Goal: Transaction & Acquisition: Subscribe to service/newsletter

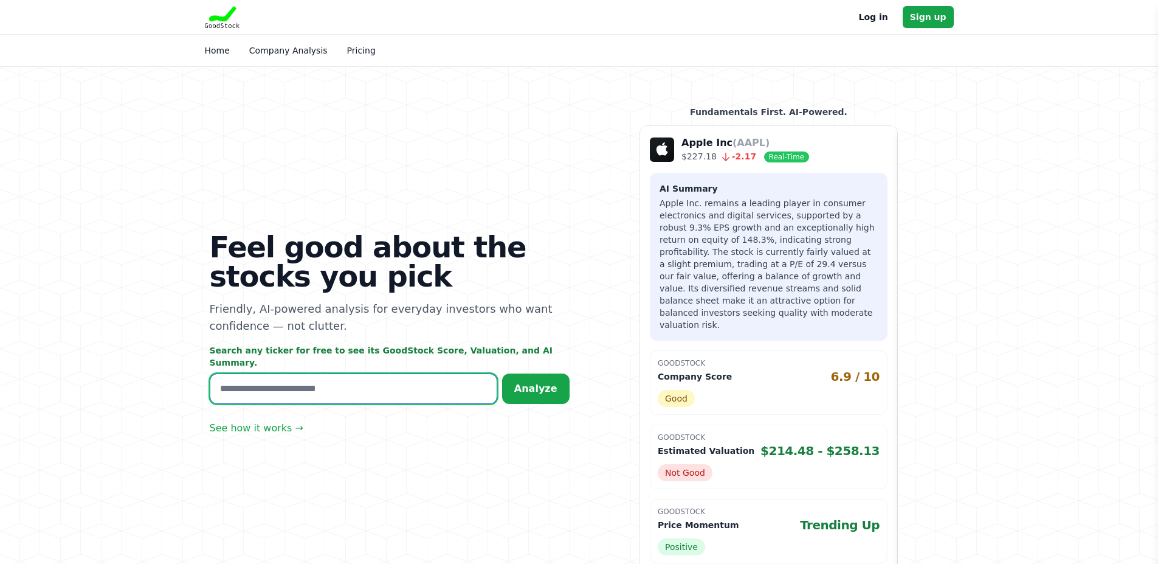
click at [316, 375] on input "text" at bounding box center [354, 388] width 288 height 30
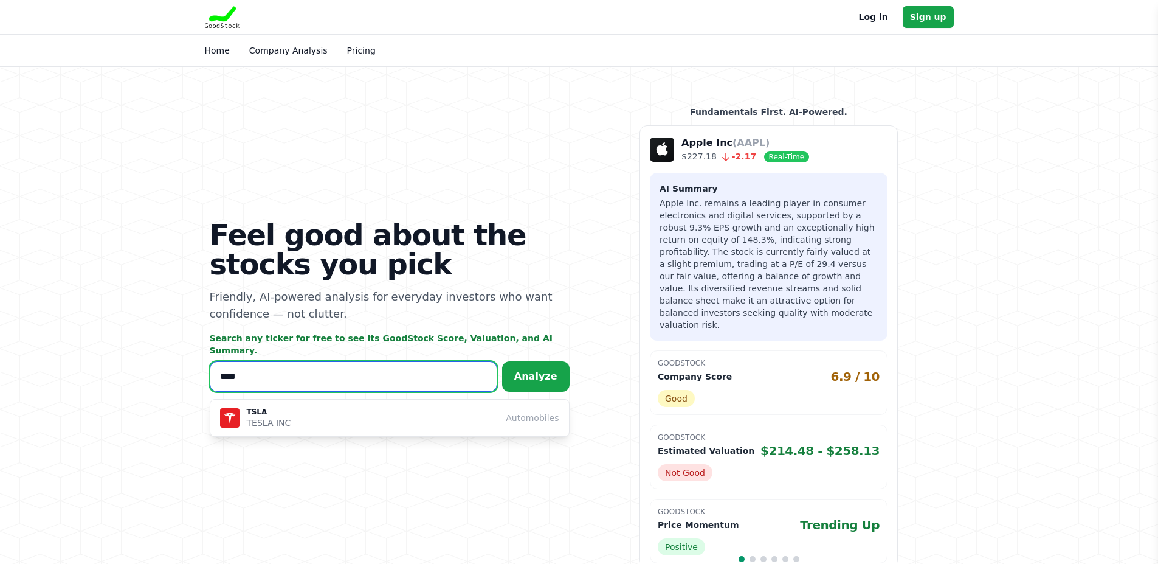
type input "****"
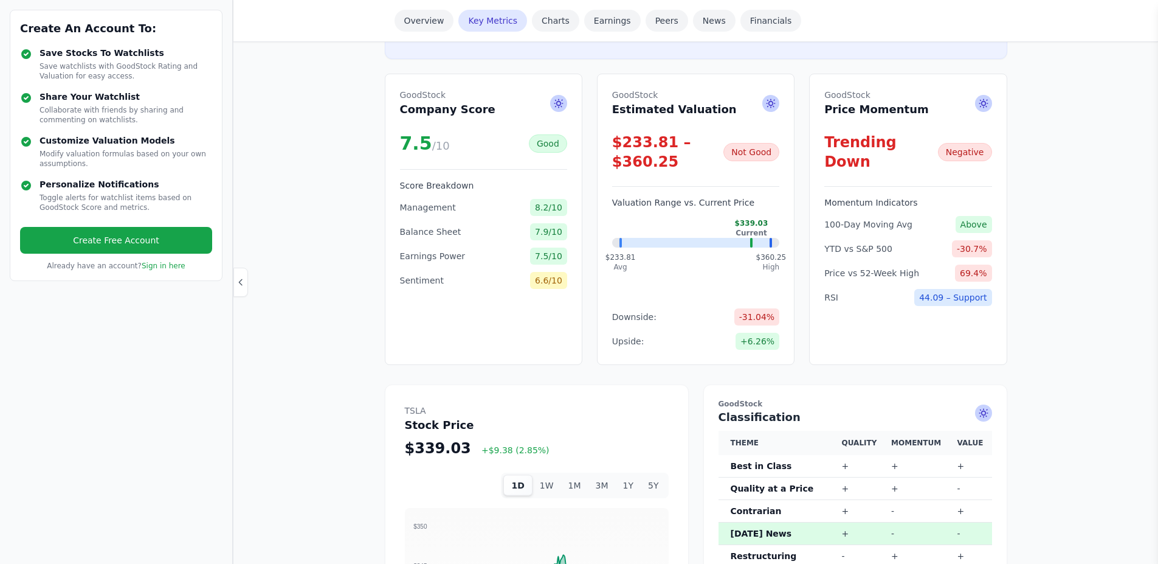
scroll to position [365, 0]
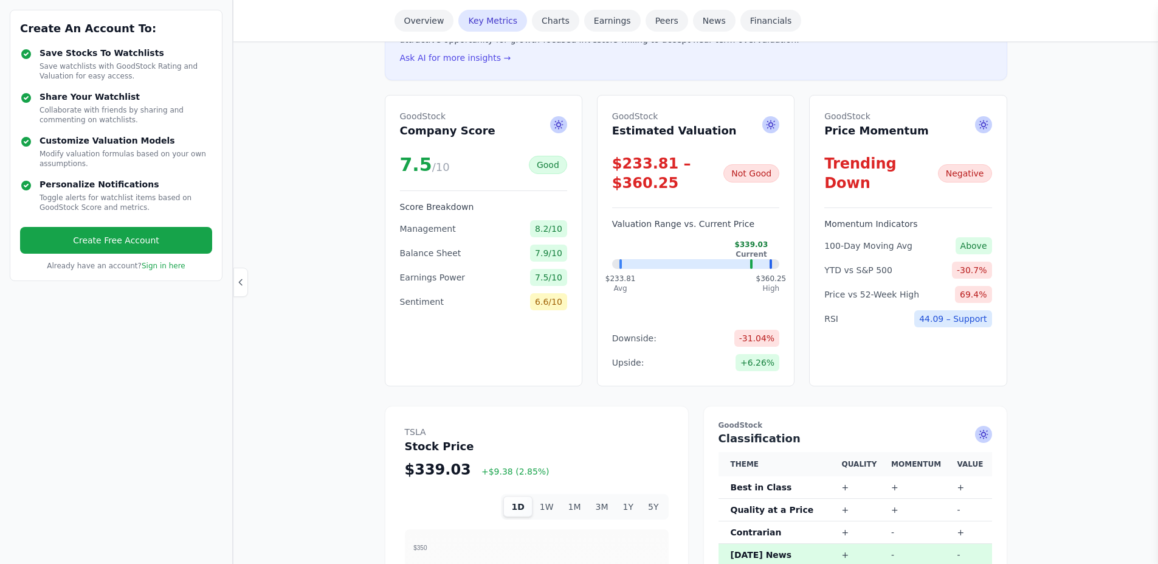
click at [776, 121] on icon at bounding box center [771, 125] width 12 height 12
type input "**********"
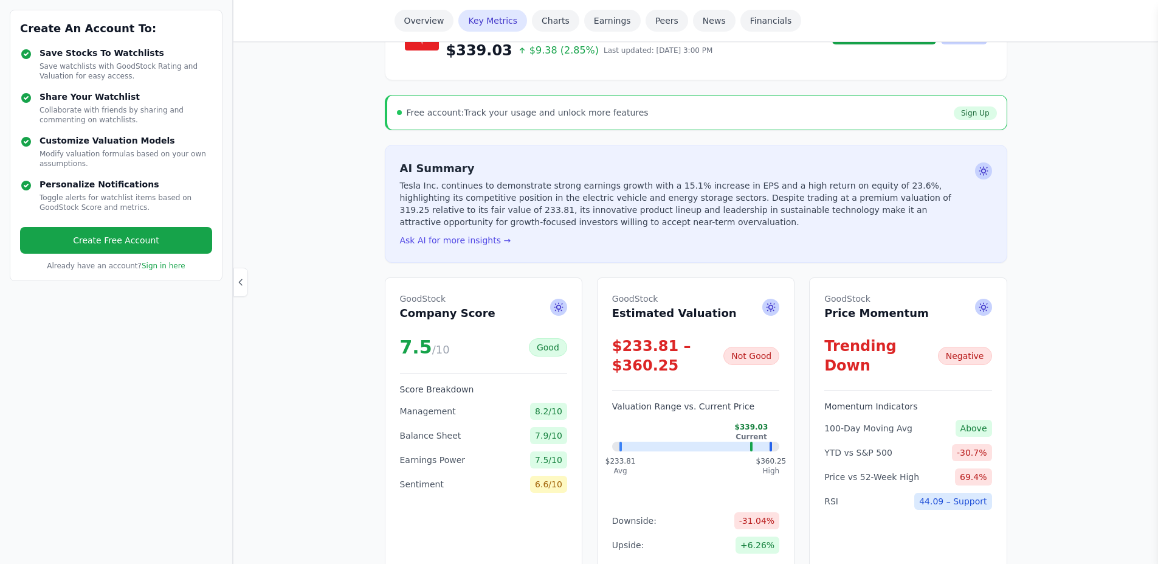
scroll to position [0, 0]
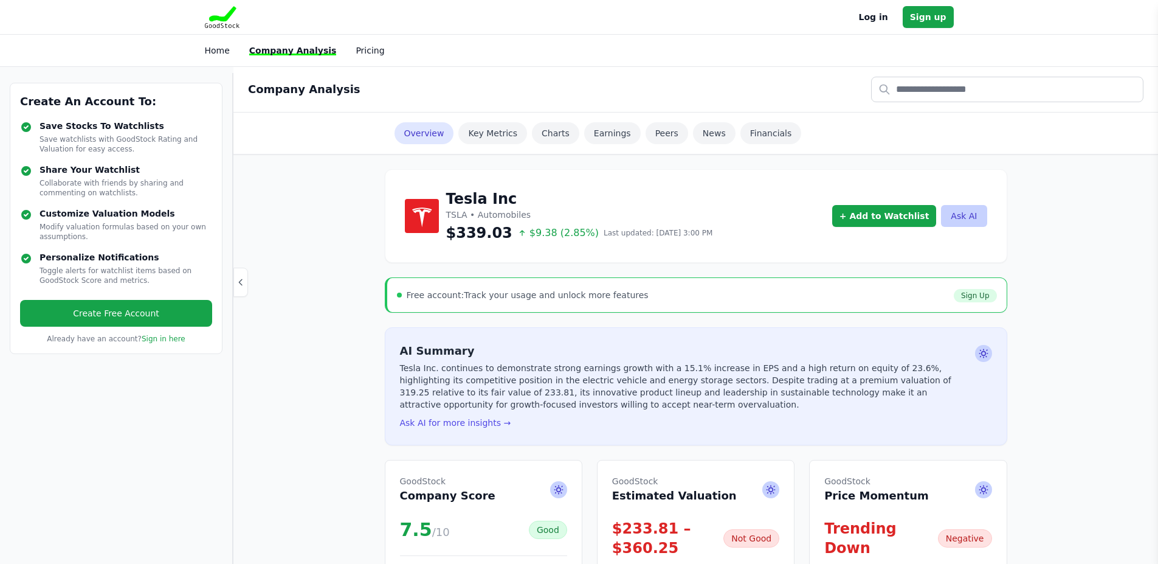
drag, startPoint x: 451, startPoint y: 293, endPoint x: 648, endPoint y: 293, distance: 197.0
click at [648, 293] on div "Free account: Track your usage and unlock more features Sign Up" at bounding box center [697, 295] width 600 height 15
click at [103, 463] on div "Create An Account To: Save Stocks To Watchlists Save watchlists with GoodStock …" at bounding box center [116, 318] width 233 height 491
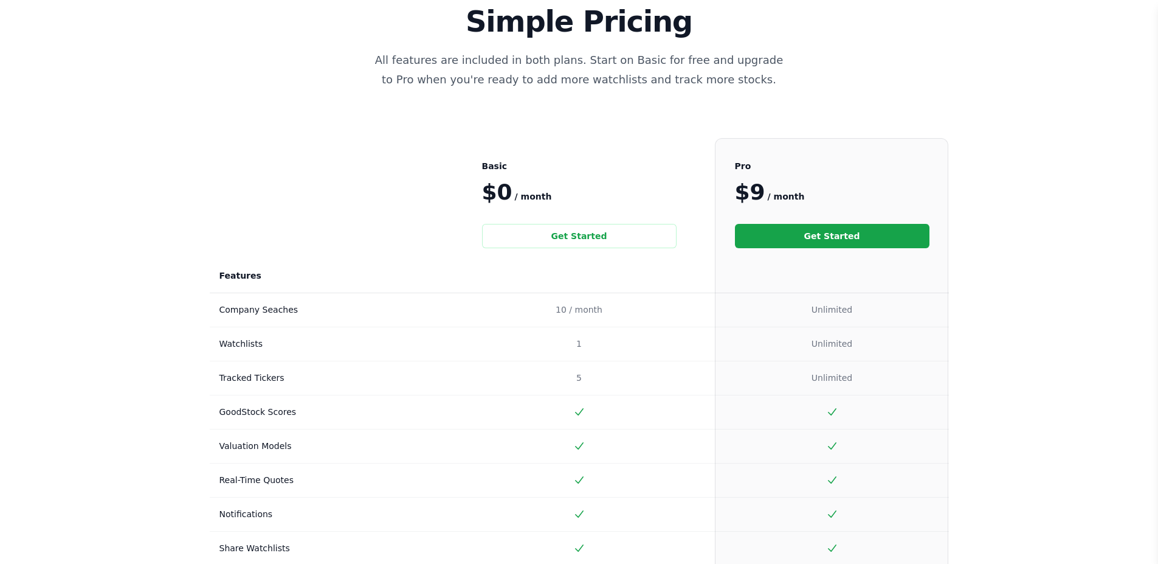
scroll to position [182, 0]
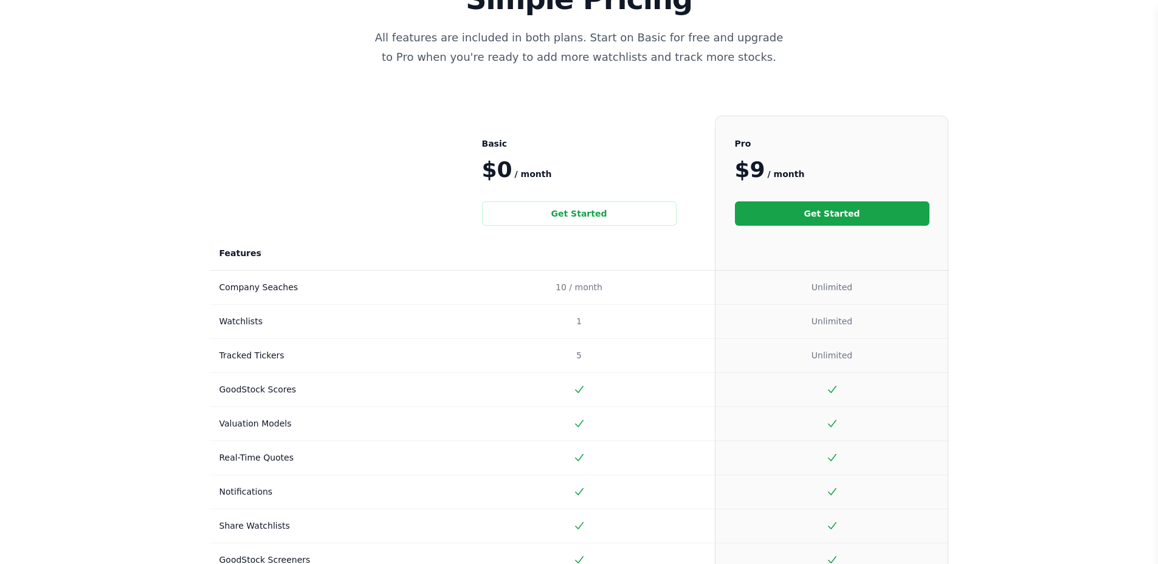
drag, startPoint x: 248, startPoint y: 285, endPoint x: 850, endPoint y: 429, distance: 619.8
click at [850, 429] on tbody "Price $0 / month Get Started $9 / month Get Started Features Company Seaches 10…" at bounding box center [579, 365] width 739 height 424
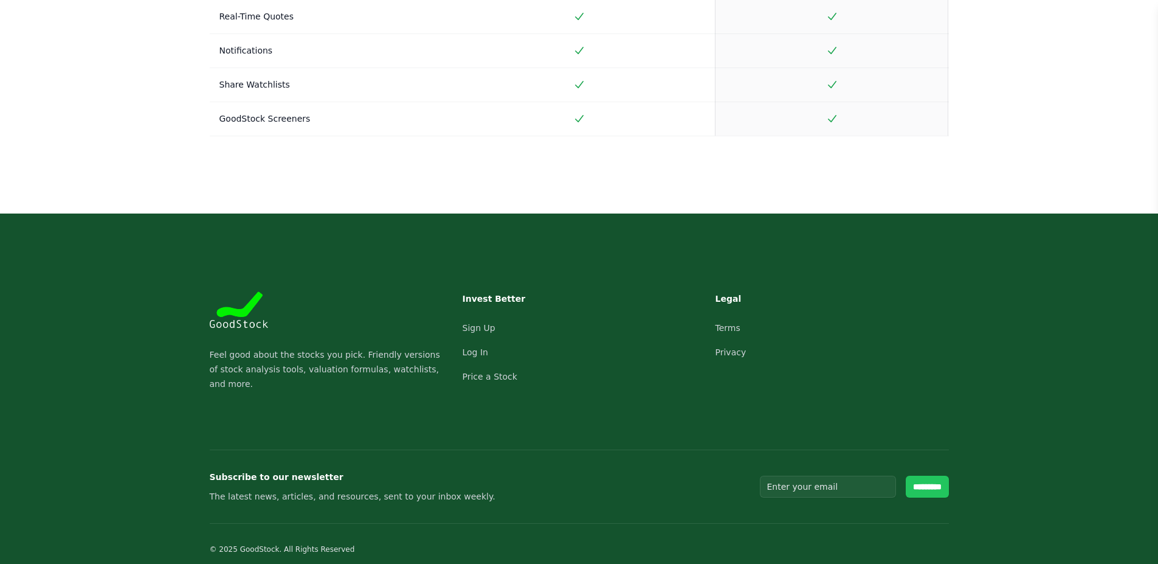
scroll to position [630, 0]
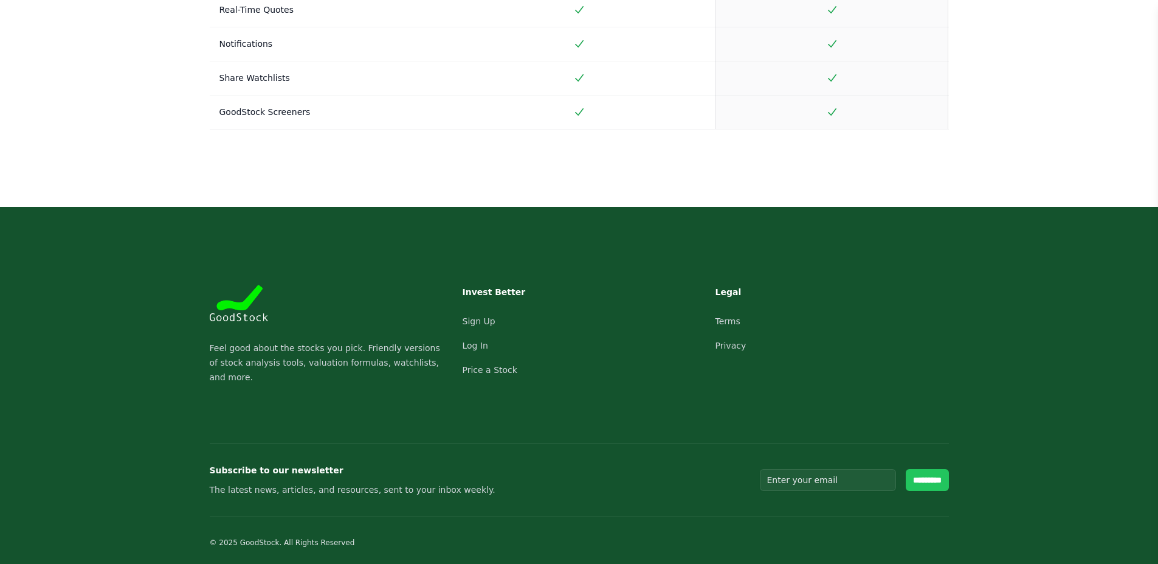
drag, startPoint x: 230, startPoint y: 309, endPoint x: 156, endPoint y: 343, distance: 81.6
click at [156, 343] on footer "Footer Feel good about the stocks you pick. Friendly versions of stock analysis…" at bounding box center [579, 387] width 1158 height 361
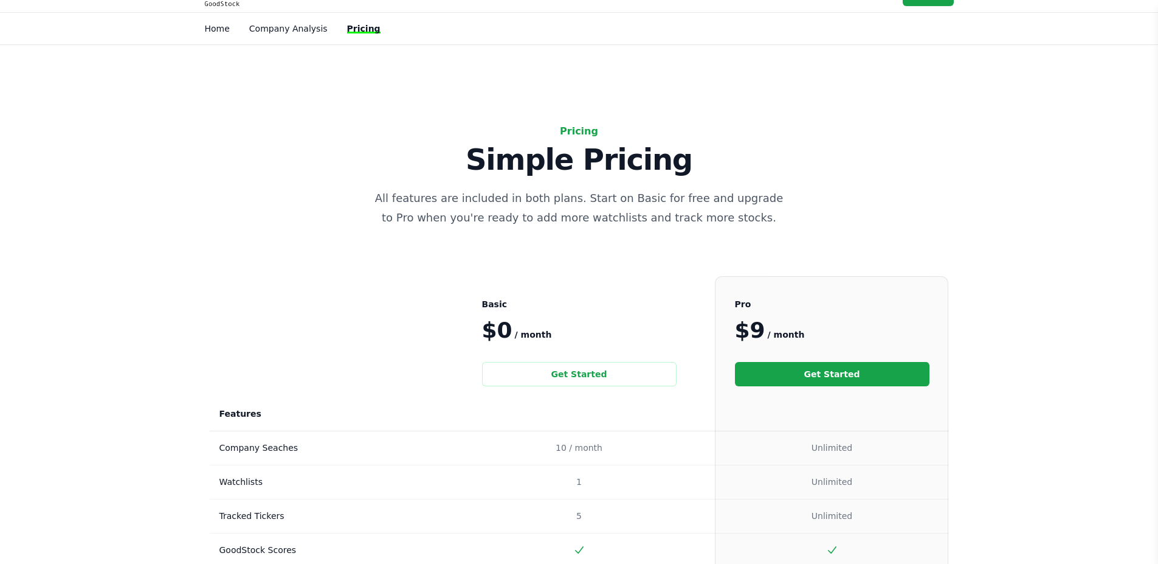
scroll to position [0, 0]
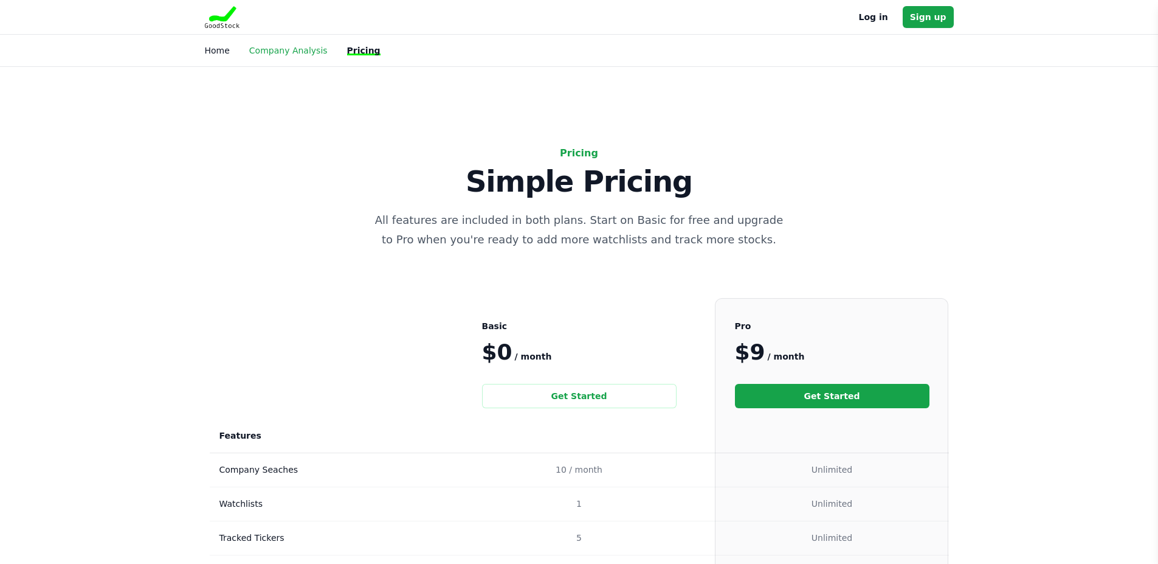
click at [305, 49] on link "Company Analysis" at bounding box center [288, 51] width 78 height 10
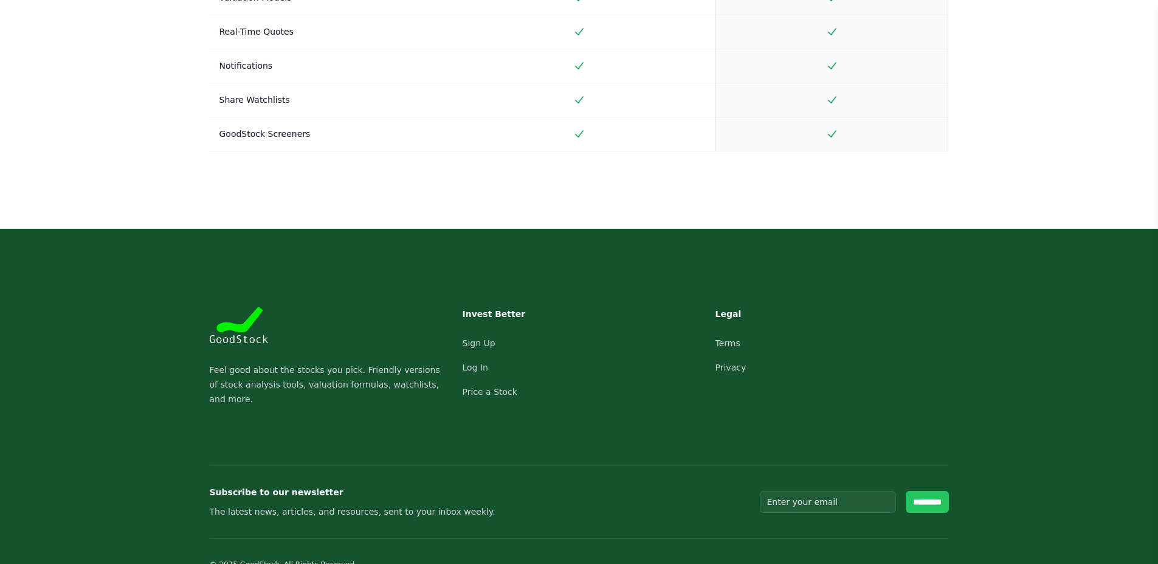
scroll to position [630, 0]
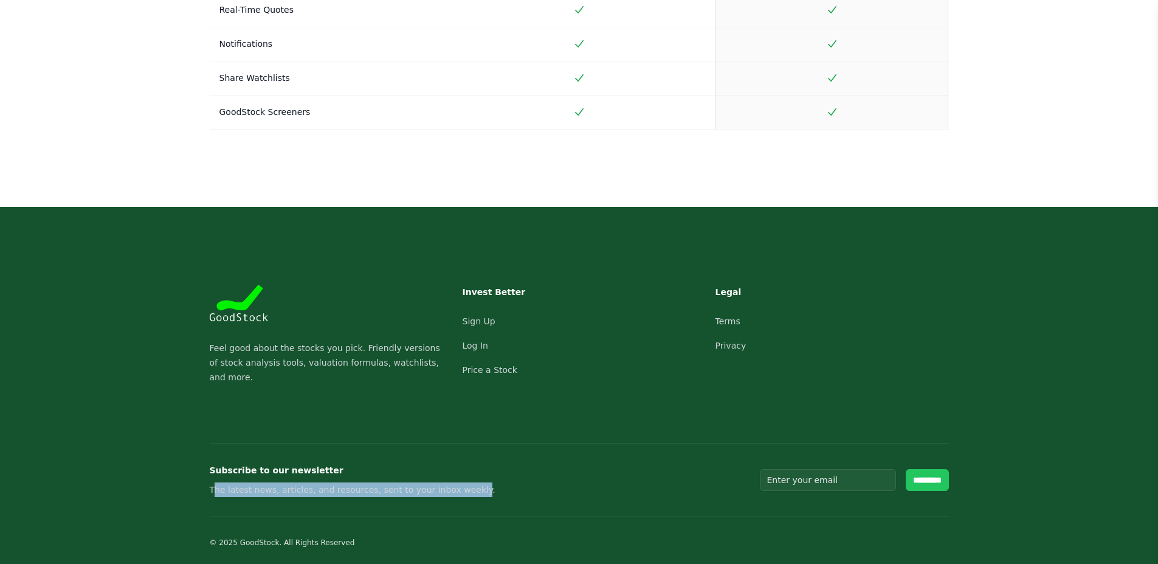
drag, startPoint x: 215, startPoint y: 485, endPoint x: 507, endPoint y: 485, distance: 291.9
click at [455, 485] on p "The latest news, articles, and resources, sent to your inbox weekly." at bounding box center [353, 489] width 286 height 15
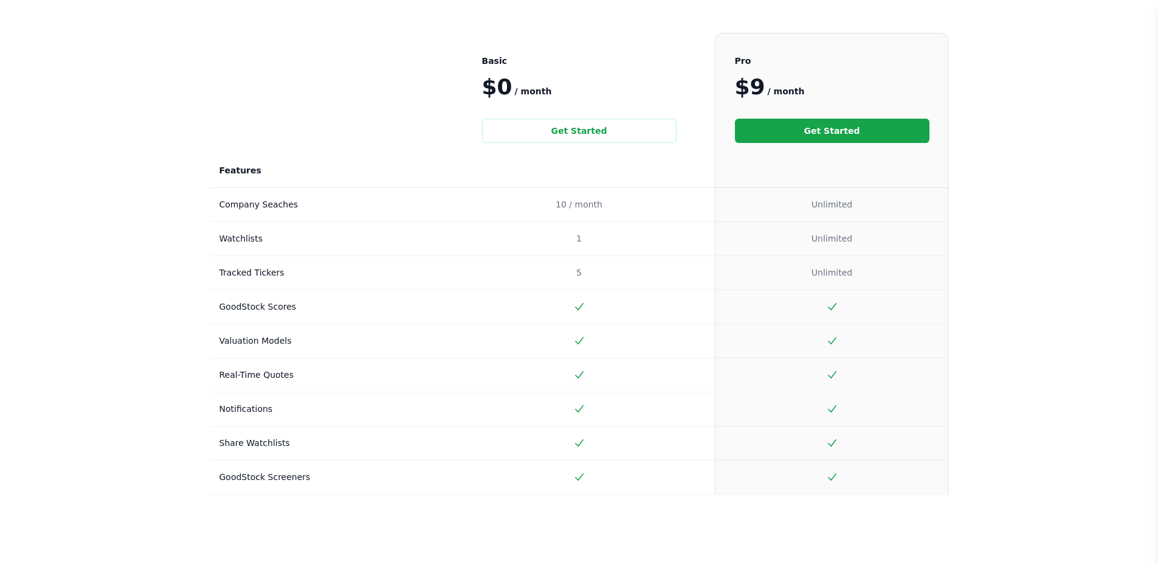
scroll to position [0, 0]
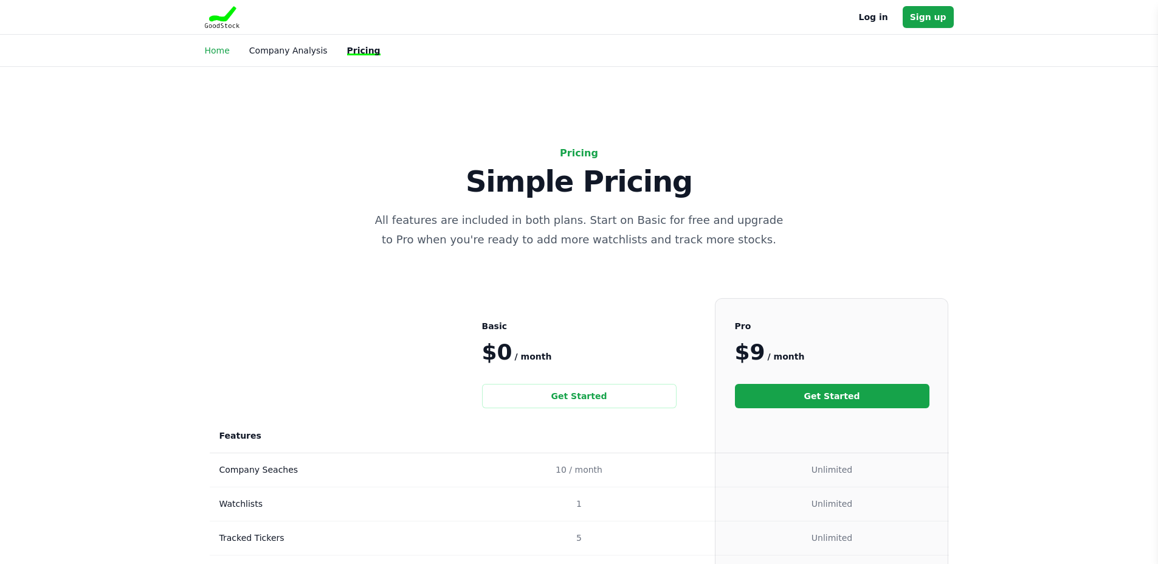
click at [215, 49] on link "Home" at bounding box center [217, 51] width 25 height 10
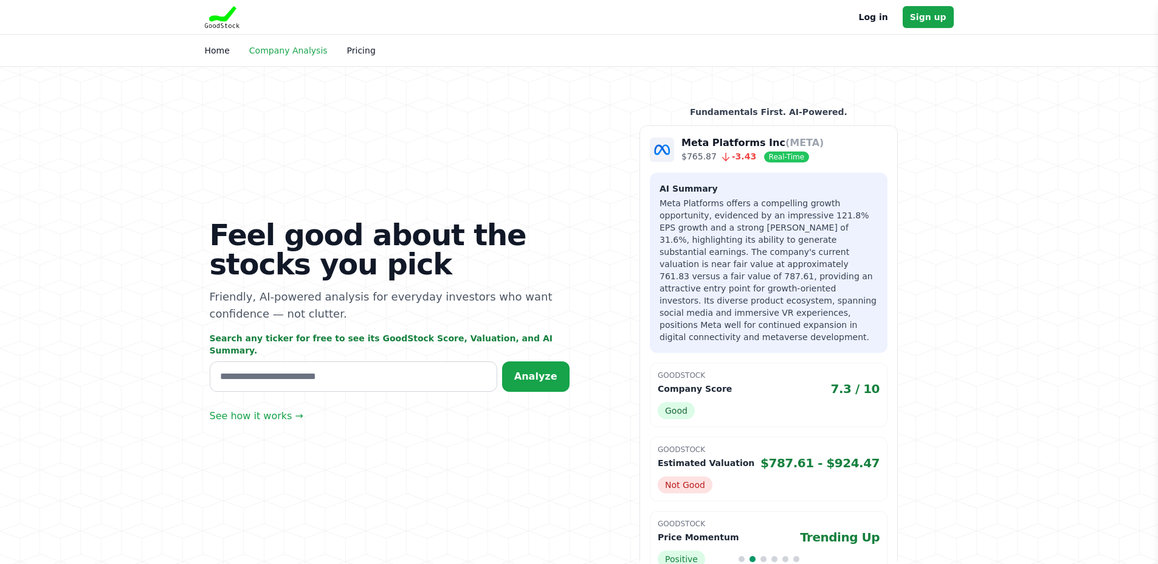
click at [302, 50] on link "Company Analysis" at bounding box center [288, 51] width 78 height 10
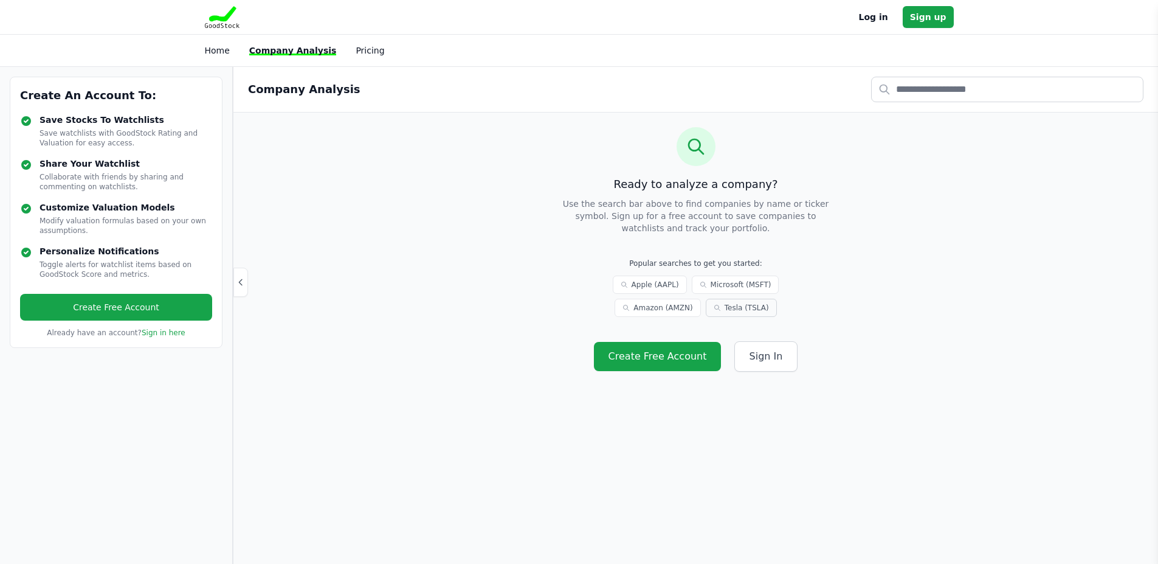
click at [706, 306] on link "Tesla (TSLA)" at bounding box center [741, 308] width 71 height 18
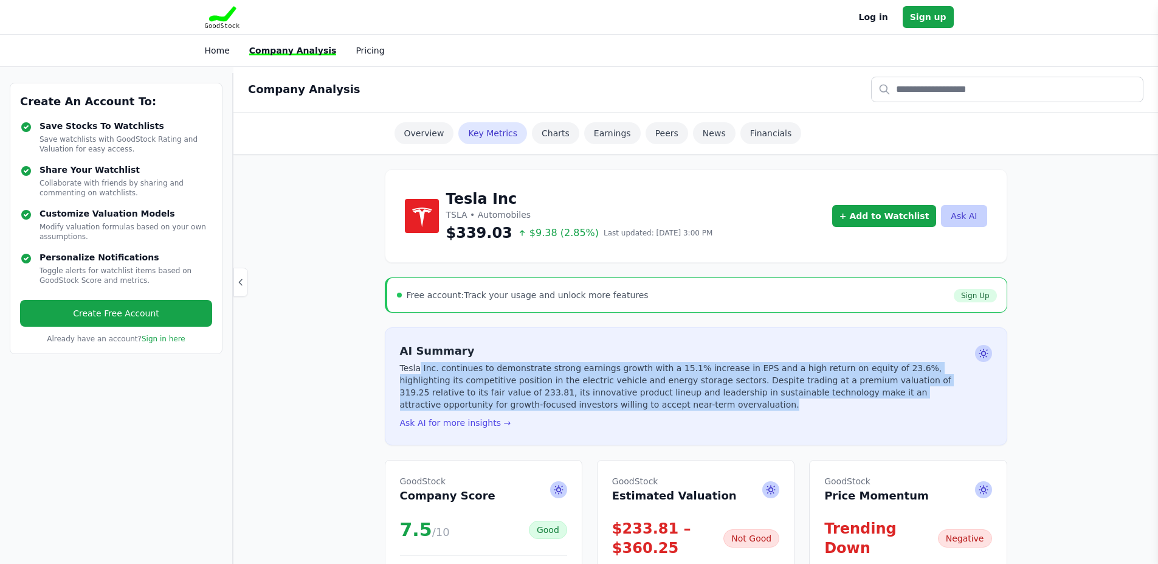
drag, startPoint x: 419, startPoint y: 370, endPoint x: 817, endPoint y: 416, distance: 400.4
click at [928, 401] on p "Tesla Inc. continues to demonstrate strong earnings growth with a 15.1% increas…" at bounding box center [685, 386] width 570 height 49
click at [780, 386] on p "Tesla Inc. continues to demonstrate strong earnings growth with a 15.1% increas…" at bounding box center [685, 386] width 570 height 49
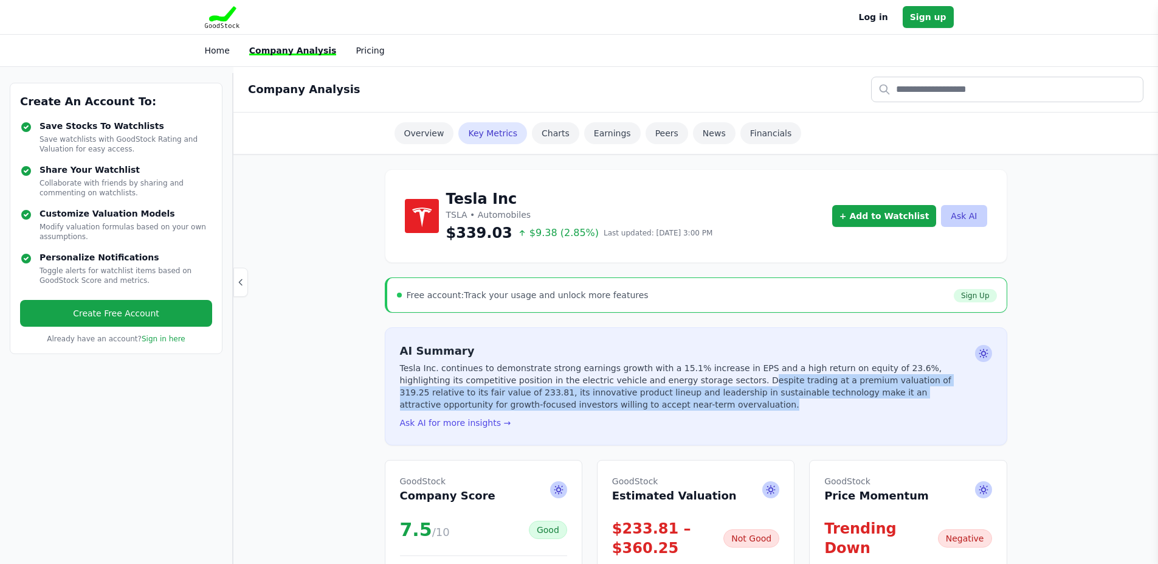
drag, startPoint x: 672, startPoint y: 377, endPoint x: 545, endPoint y: 402, distance: 128.9
click at [545, 402] on p "Tesla Inc. continues to demonstrate strong earnings growth with a 15.1% increas…" at bounding box center [685, 386] width 570 height 49
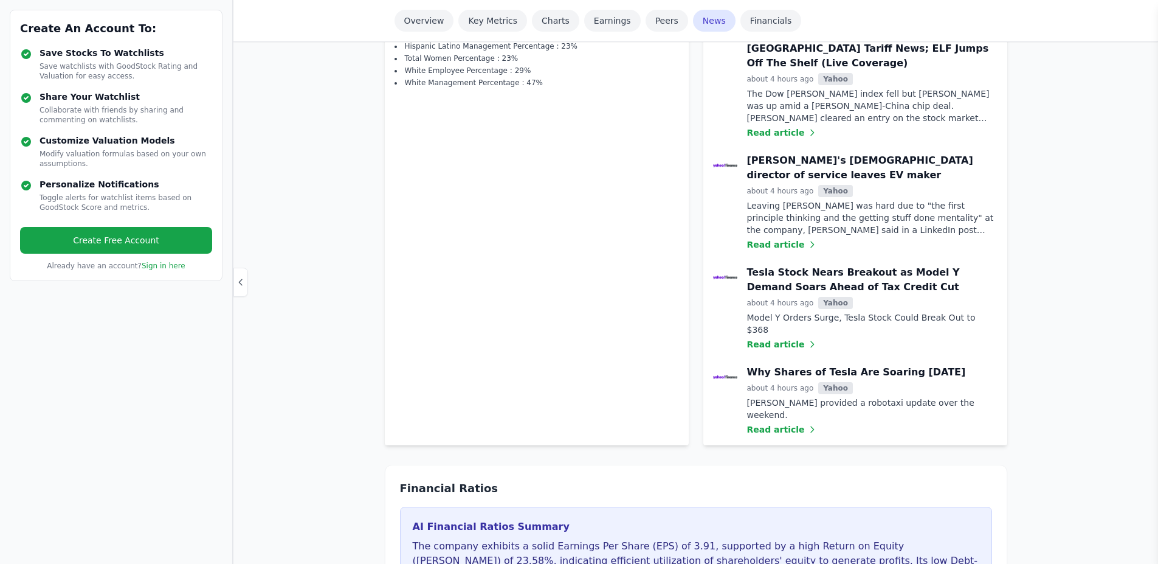
scroll to position [2554, 0]
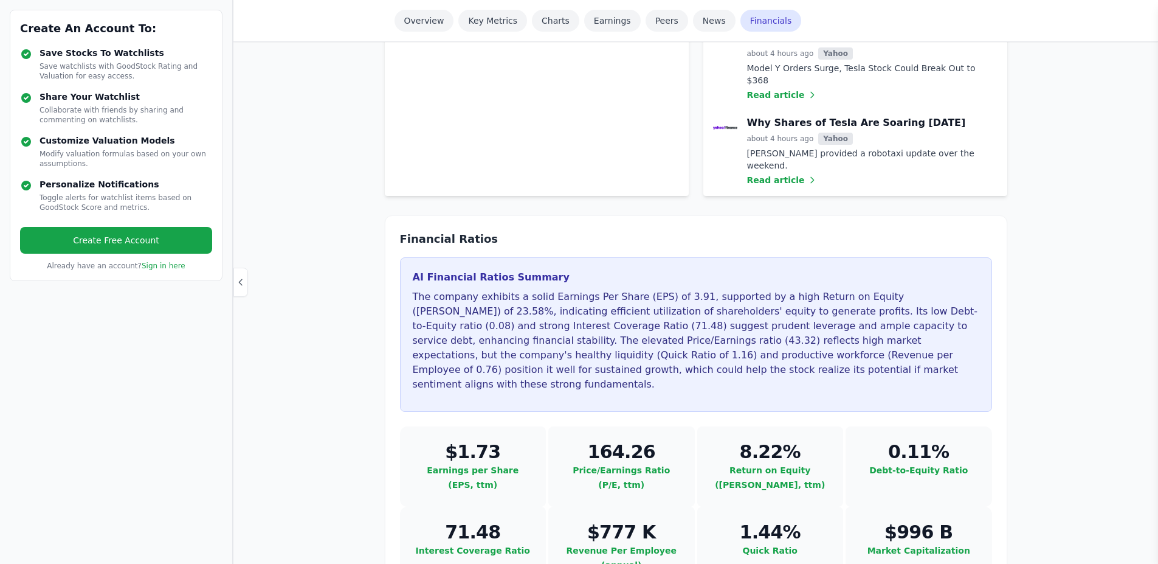
drag, startPoint x: 600, startPoint y: 332, endPoint x: 974, endPoint y: 420, distance: 384.2
click at [974, 420] on div "Financial Ratios AI Financial Ratios Summary The company exhibits a solid Earni…" at bounding box center [696, 408] width 623 height 387
click at [835, 507] on div "Quick Ratio 1.44%" at bounding box center [771, 547] width 147 height 80
drag, startPoint x: 455, startPoint y: 397, endPoint x: 1003, endPoint y: 431, distance: 548.3
click at [1003, 431] on div "Financial Ratios AI Financial Ratios Summary The company exhibits a solid Earni…" at bounding box center [696, 408] width 623 height 387
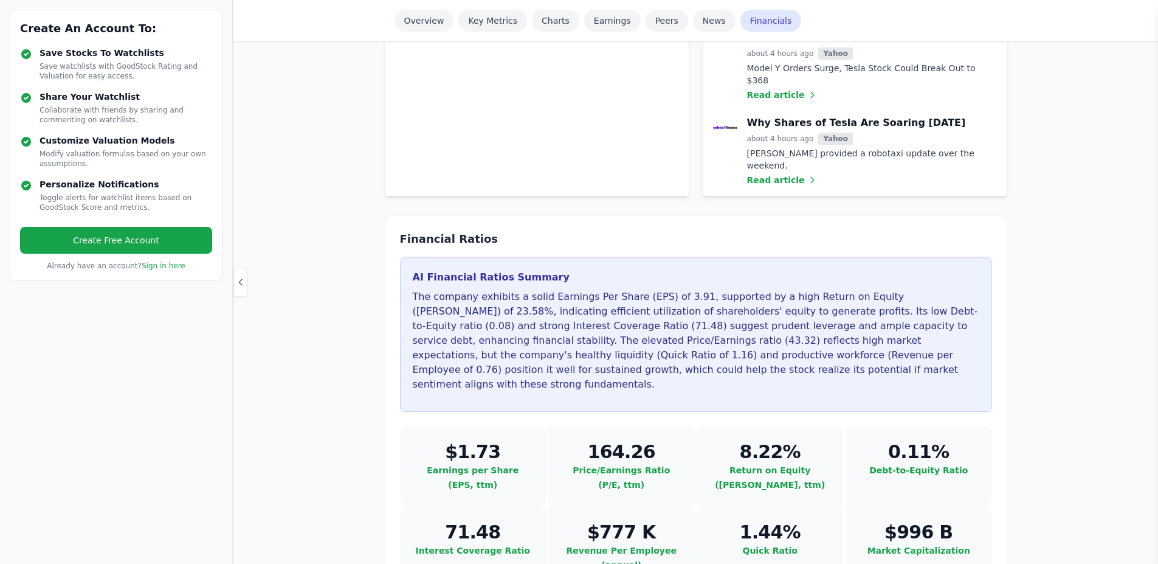
drag, startPoint x: 766, startPoint y: 417, endPoint x: 757, endPoint y: 420, distance: 9.4
click at [757, 543] on button "Quick Ratio" at bounding box center [770, 550] width 55 height 15
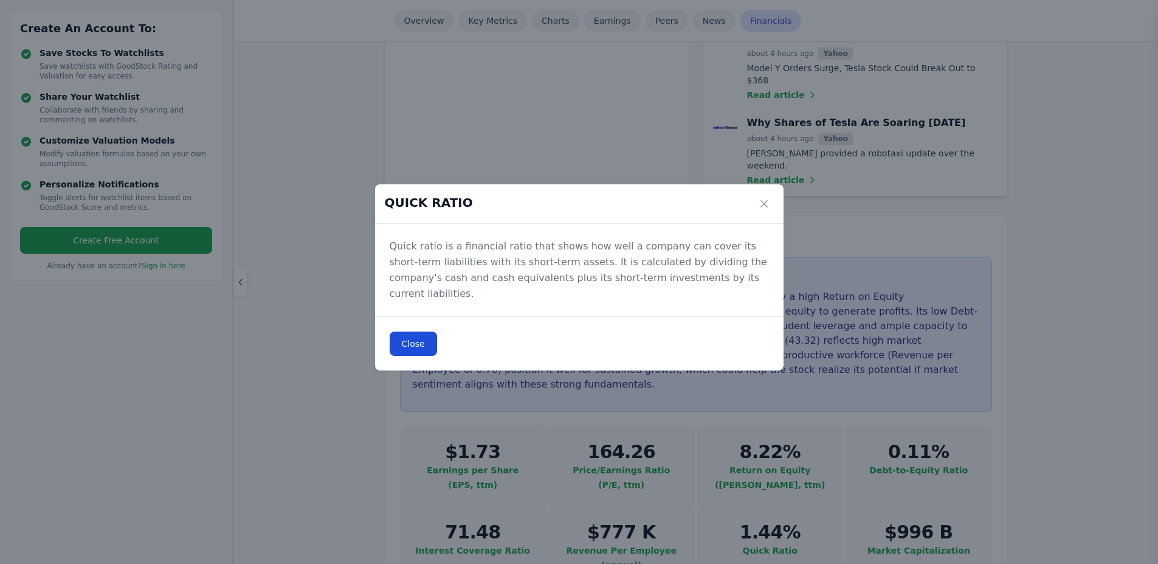
drag, startPoint x: 455, startPoint y: 255, endPoint x: 726, endPoint y: 289, distance: 273.4
click at [726, 289] on p "Quick ratio is a financial ratio that shows how well a company can cover its sh…" at bounding box center [579, 269] width 379 height 63
click at [304, 404] on div "QUICK RATIO Close modal Quick ratio is a financial ratio that shows how well a …" at bounding box center [579, 277] width 1158 height 554
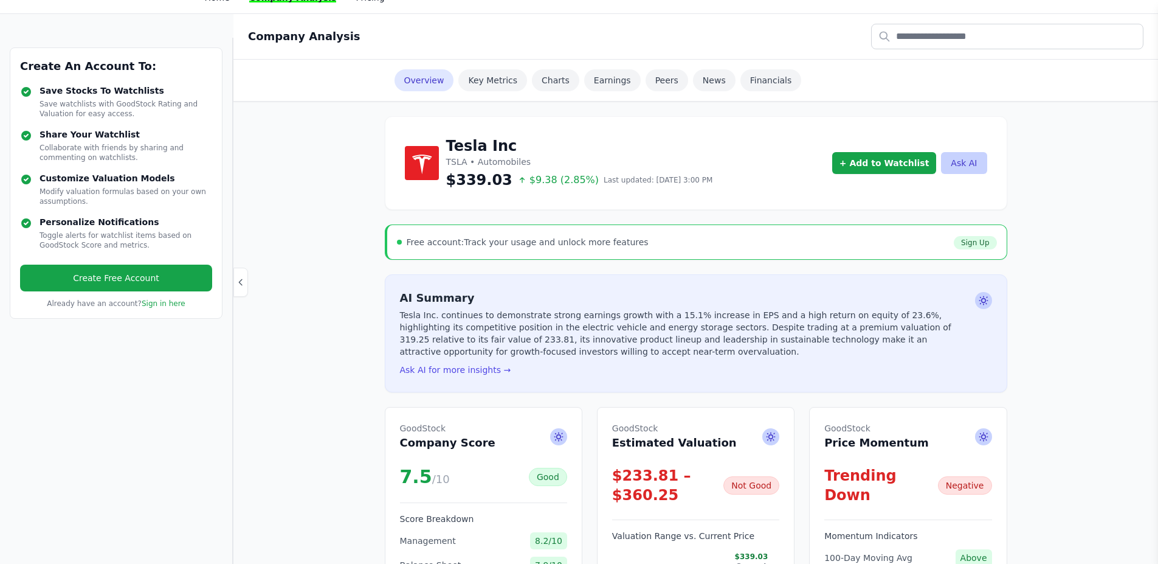
scroll to position [0, 0]
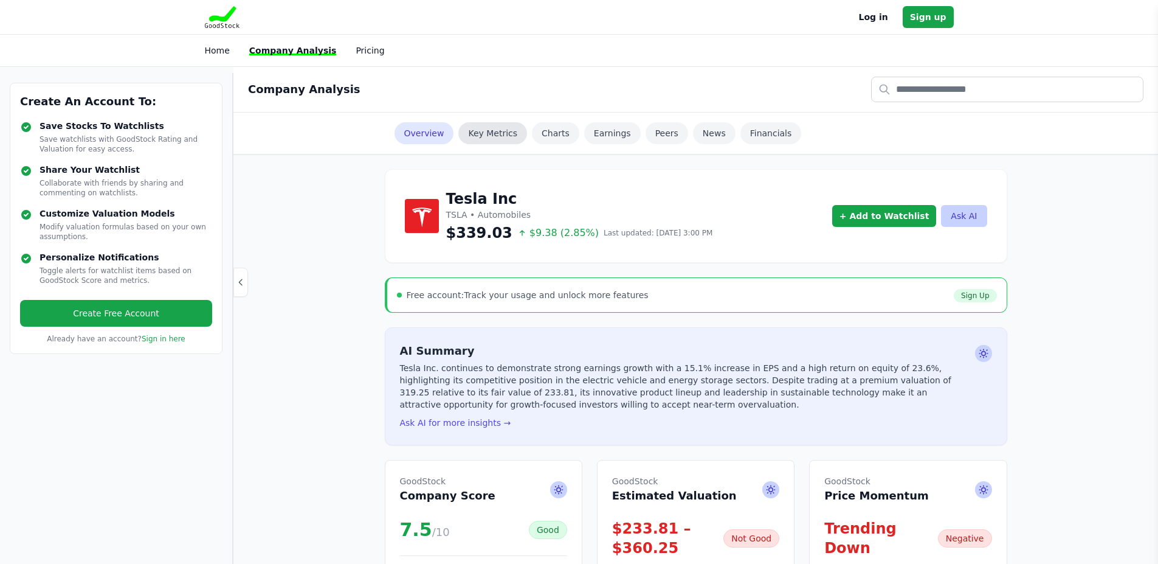
click at [484, 131] on link "Key Metrics" at bounding box center [493, 133] width 69 height 22
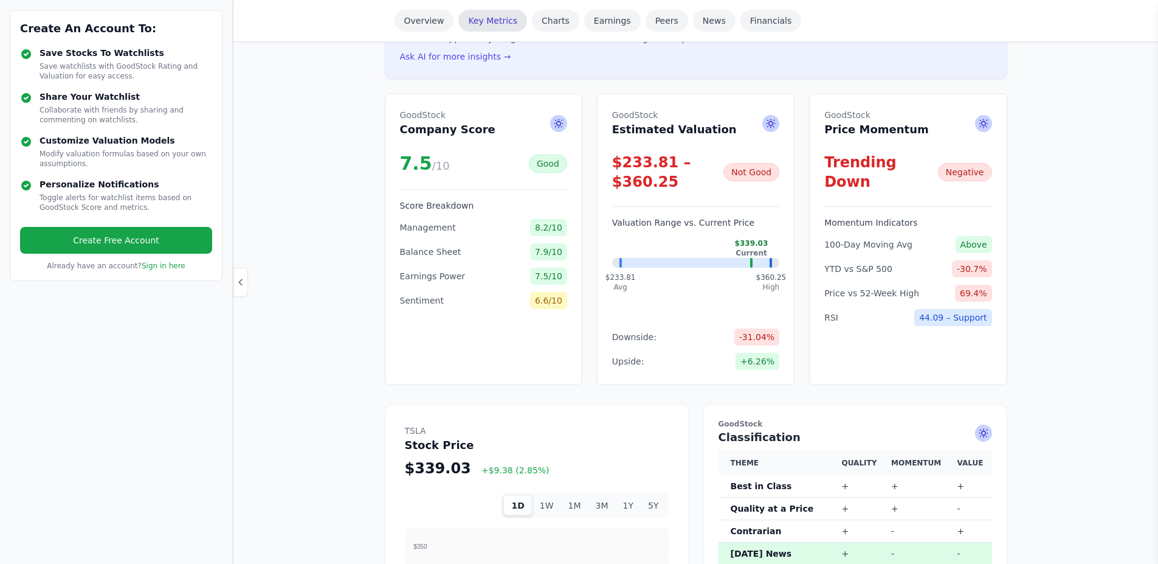
scroll to position [411, 0]
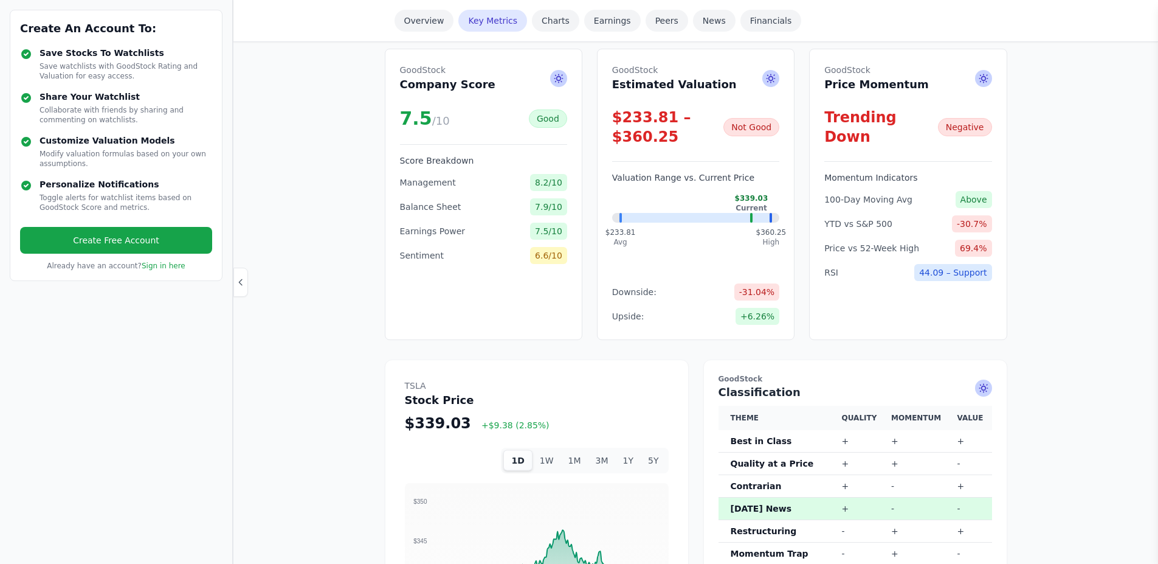
drag, startPoint x: 640, startPoint y: 83, endPoint x: 716, endPoint y: 89, distance: 76.3
click at [716, 89] on div "GoodStock Estimated Valuation" at bounding box center [695, 78] width 167 height 29
drag, startPoint x: 825, startPoint y: 250, endPoint x: 1001, endPoint y: 247, distance: 175.8
click at [1001, 247] on div "GoodStock Price Momentum Trending Down Negative Momentum Indicators 100-Day Mov…" at bounding box center [908, 194] width 198 height 291
drag, startPoint x: 828, startPoint y: 225, endPoint x: 872, endPoint y: 226, distance: 44.4
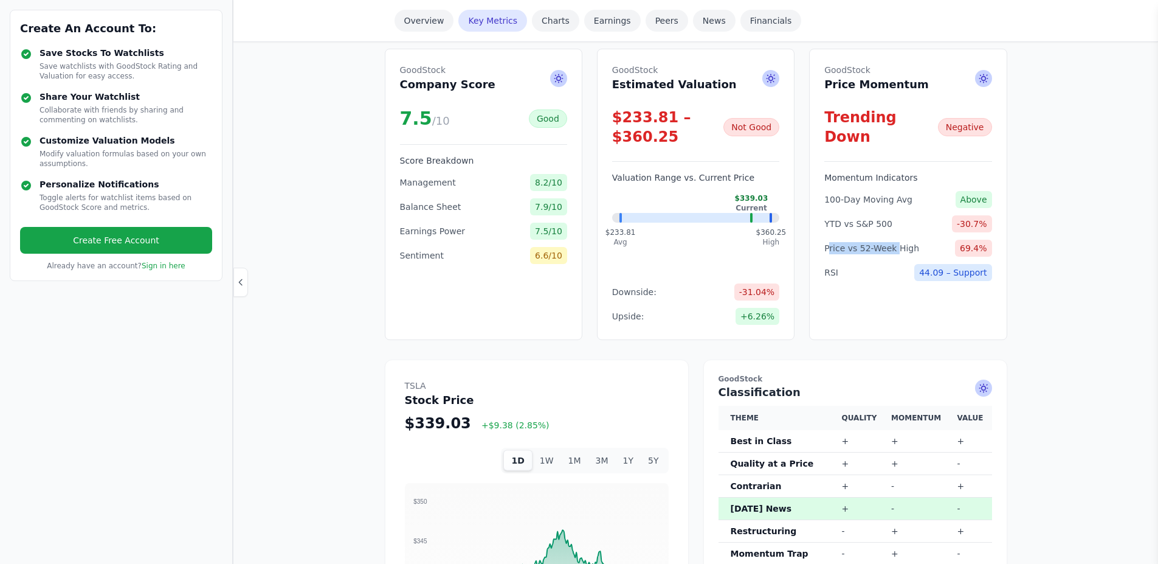
click at [891, 242] on span "Price vs 52-Week High" at bounding box center [872, 248] width 95 height 12
click at [840, 242] on span "Price vs 52-Week High" at bounding box center [872, 248] width 95 height 12
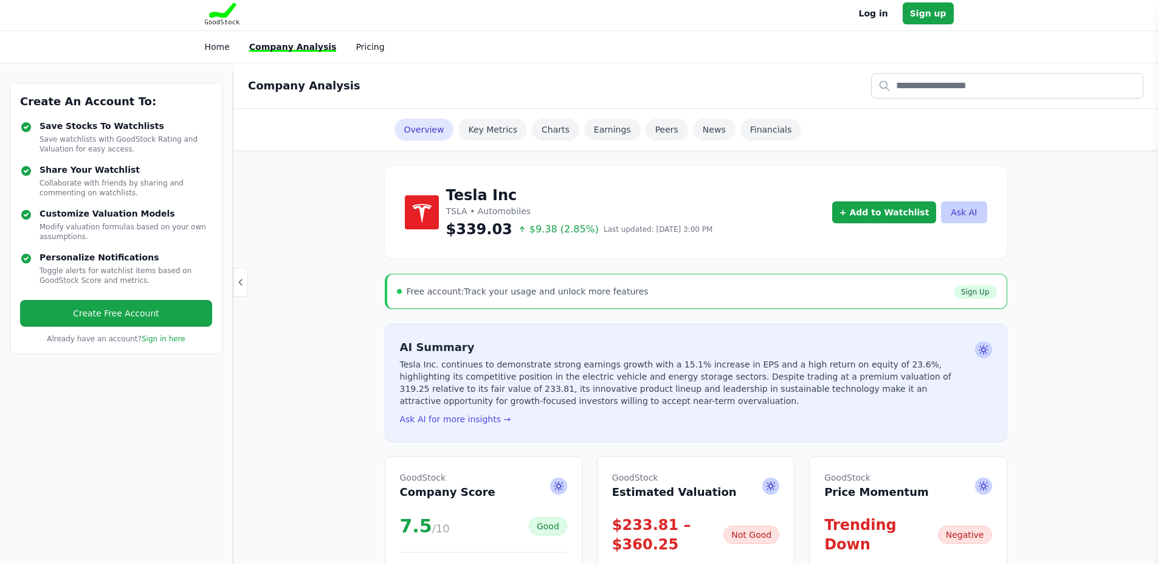
scroll to position [0, 0]
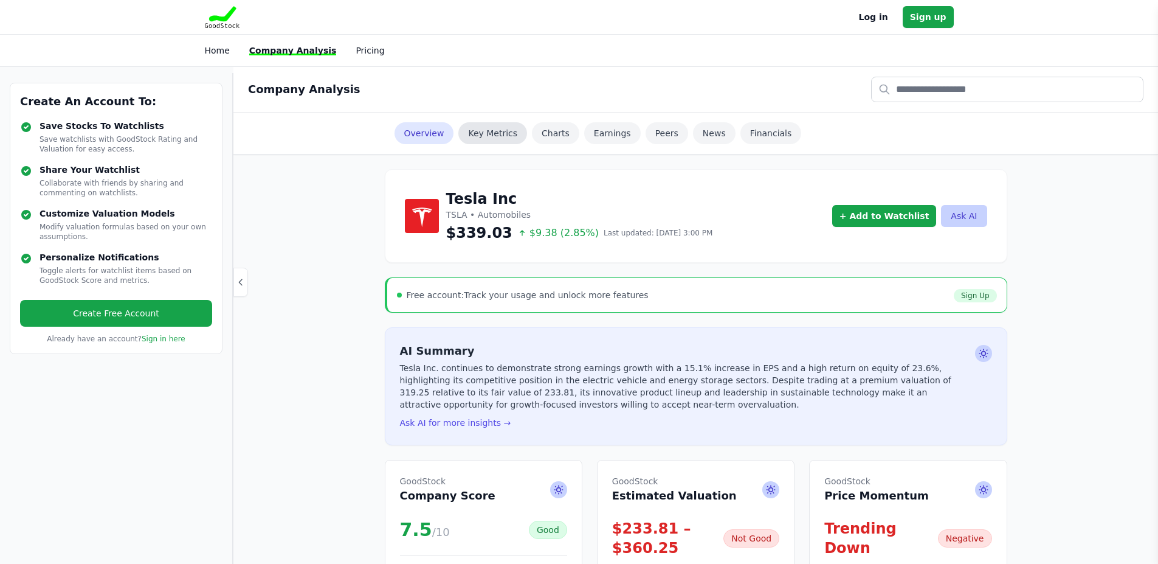
click at [492, 133] on link "Key Metrics" at bounding box center [493, 133] width 69 height 22
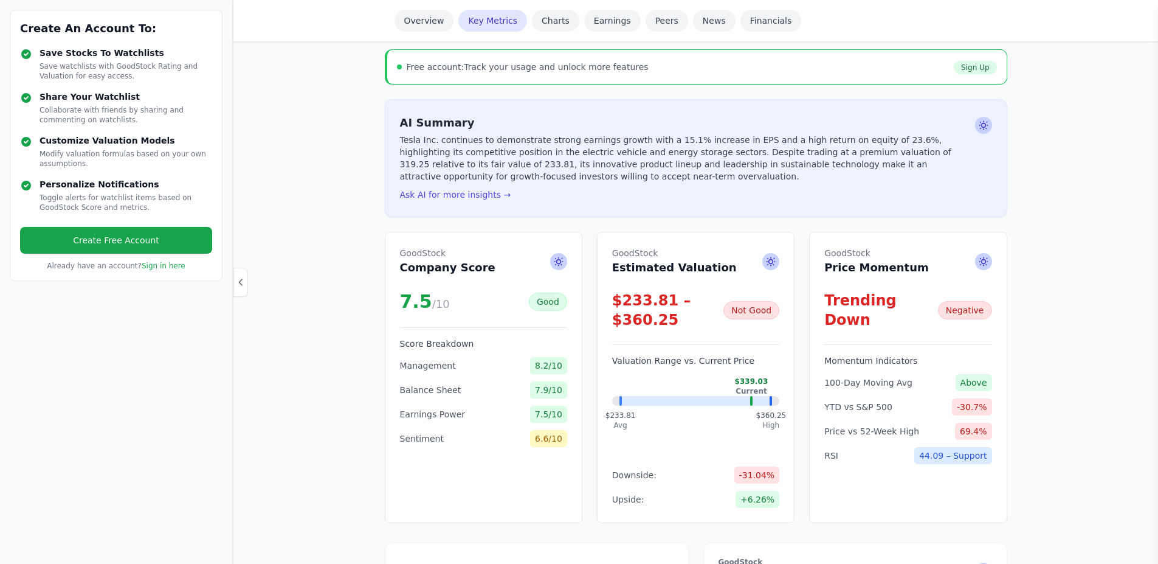
scroll to position [107, 0]
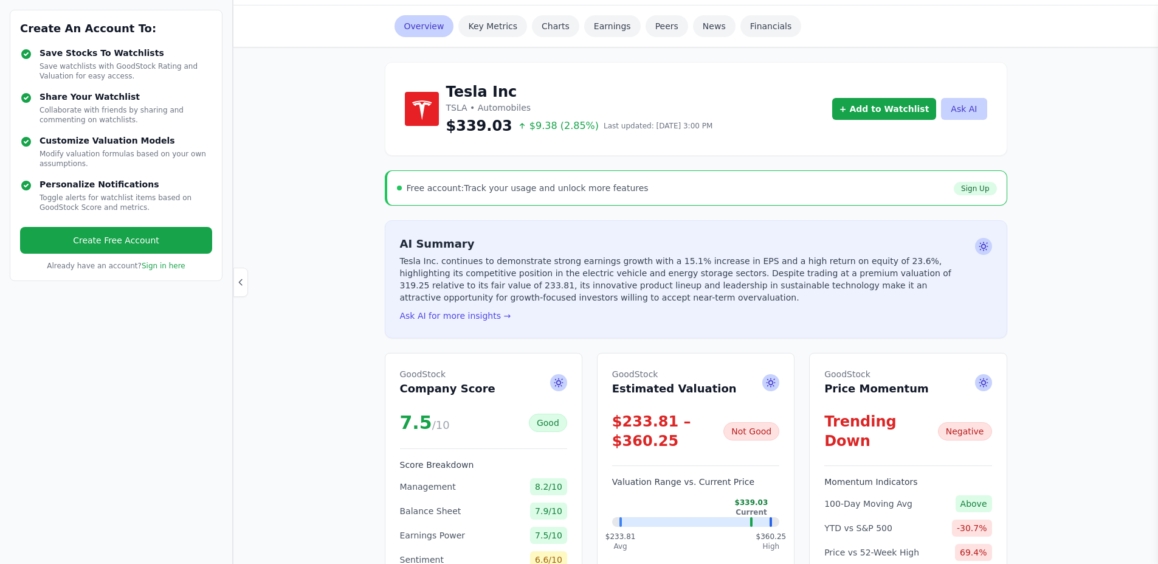
click at [417, 21] on link "Overview" at bounding box center [425, 26] width 60 height 22
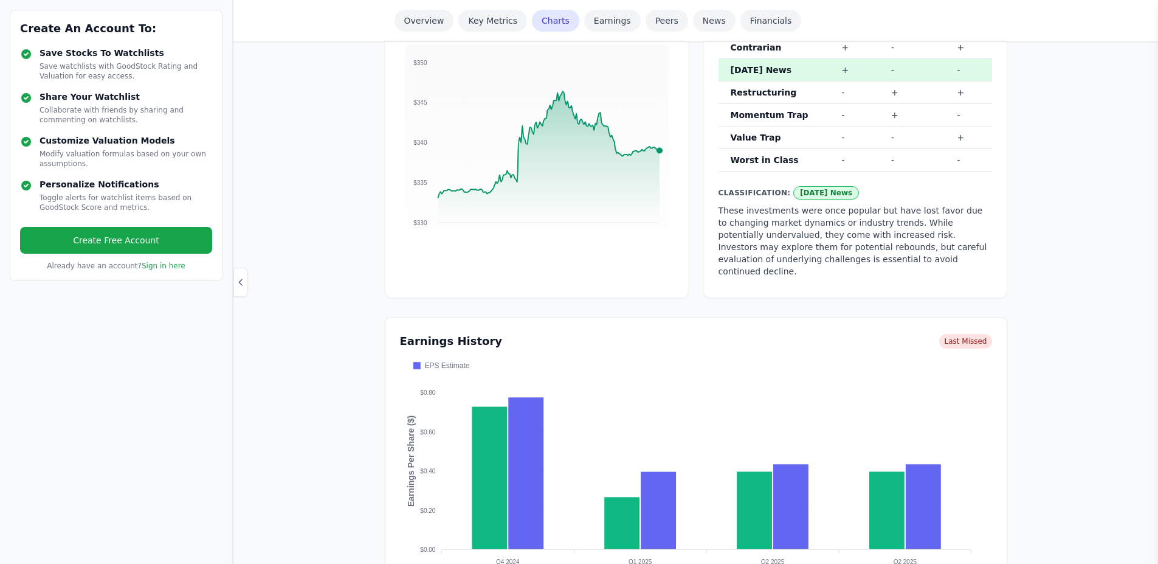
scroll to position [850, 0]
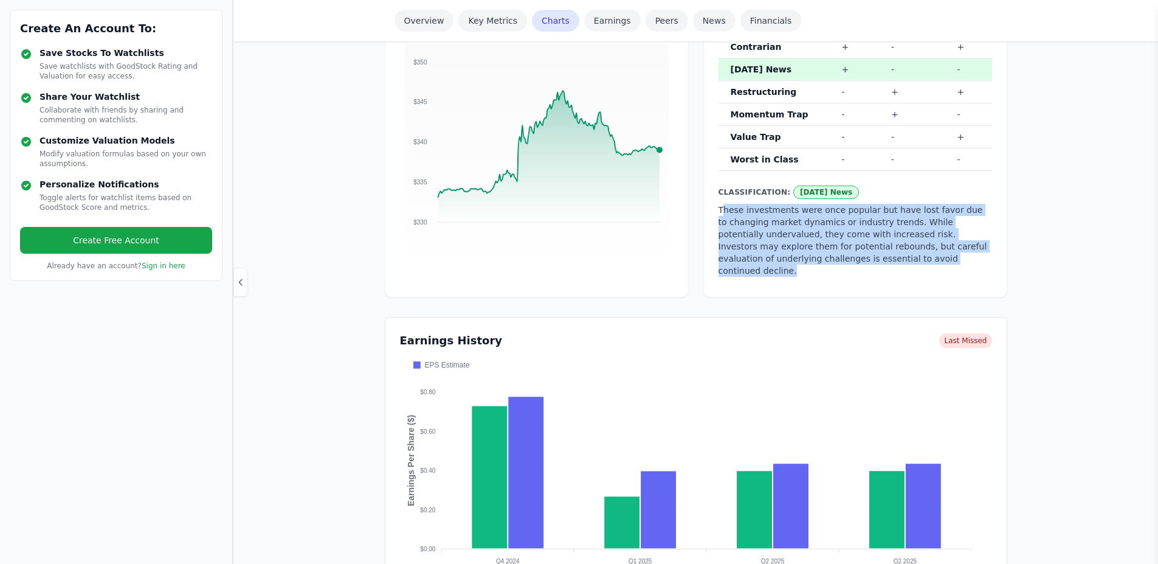
drag, startPoint x: 721, startPoint y: 211, endPoint x: 890, endPoint y: 255, distance: 174.2
click at [890, 255] on p "These investments were once popular but have lost favor due to changing market …" at bounding box center [856, 240] width 274 height 73
click at [949, 259] on p "These investments were once popular but have lost favor due to changing market …" at bounding box center [856, 240] width 274 height 73
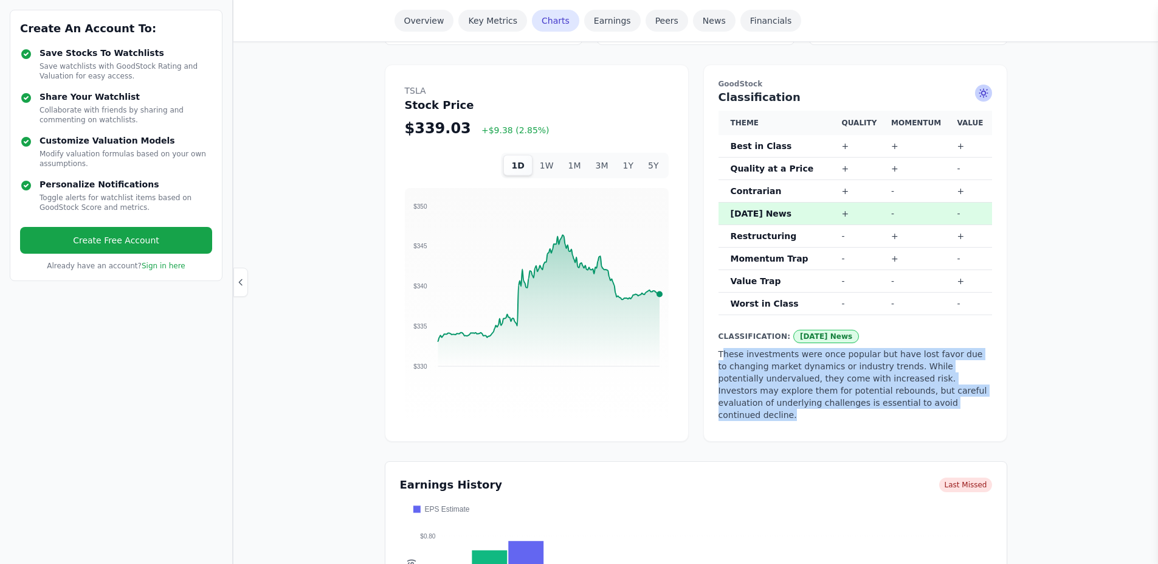
scroll to position [704, 0]
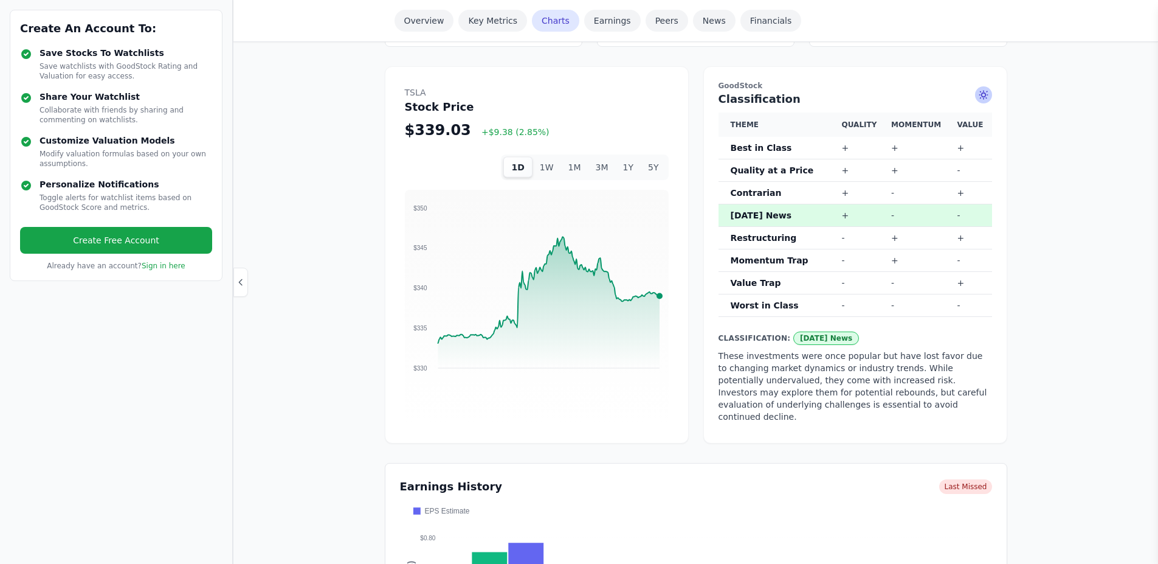
click at [837, 190] on td "+" at bounding box center [862, 193] width 50 height 23
click at [860, 149] on td "+" at bounding box center [862, 148] width 50 height 23
click at [770, 149] on th "Best in Class" at bounding box center [778, 148] width 119 height 23
click at [803, 339] on span "Yesterday's News" at bounding box center [827, 337] width 66 height 13
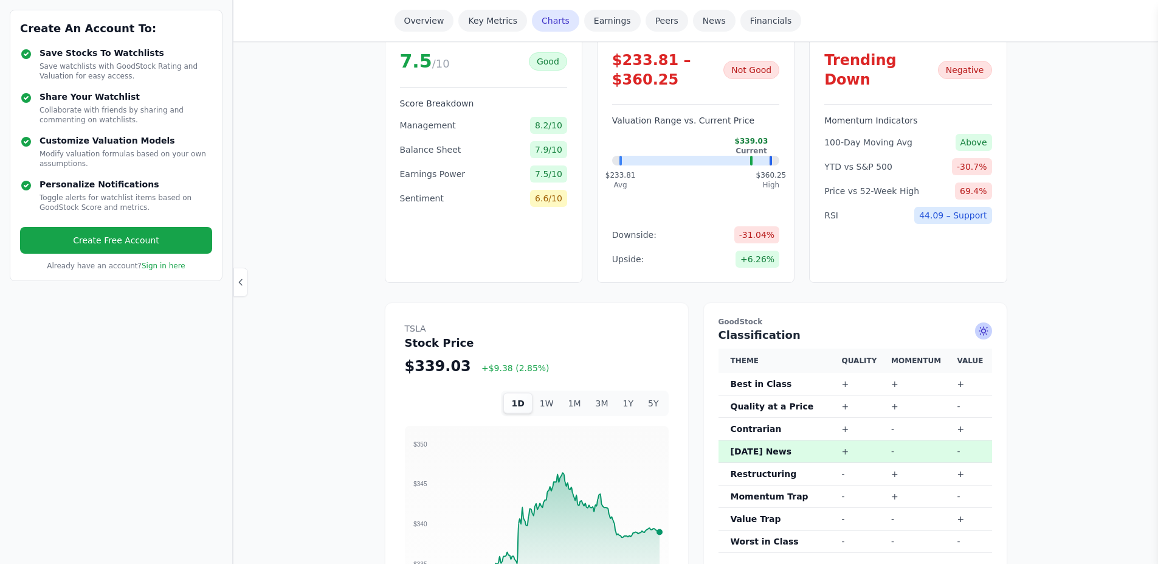
scroll to position [643, 0]
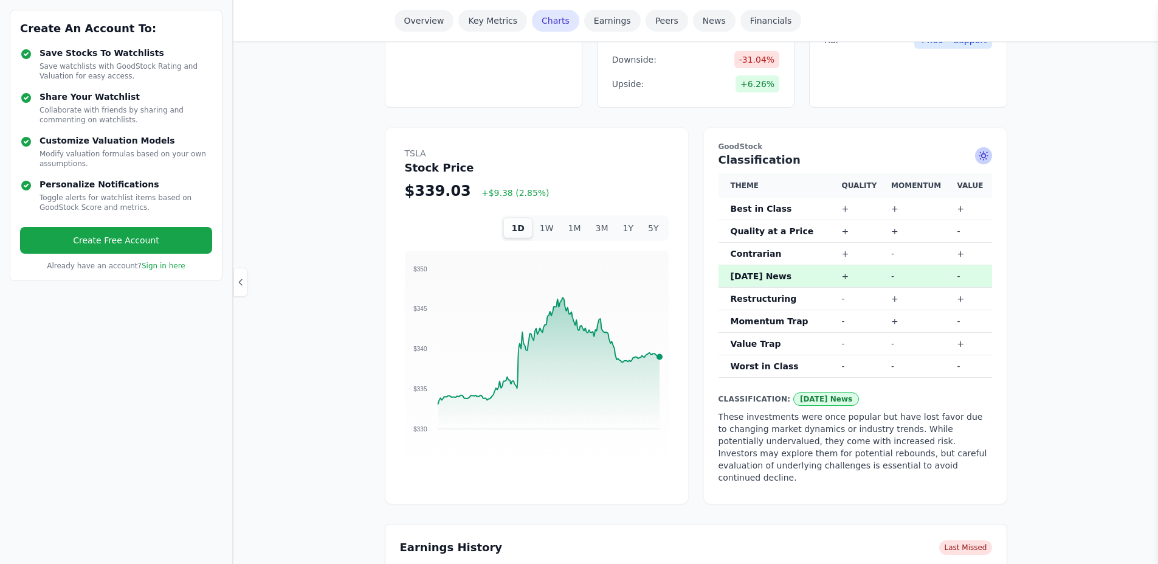
drag, startPoint x: 734, startPoint y: 203, endPoint x: 991, endPoint y: 300, distance: 274.4
click at [991, 300] on tbody "Best in Class + + + Quality at a Price + + - Contrarian + - + Yesterday's News …" at bounding box center [856, 288] width 274 height 180
click at [764, 211] on th "Best in Class" at bounding box center [778, 209] width 119 height 23
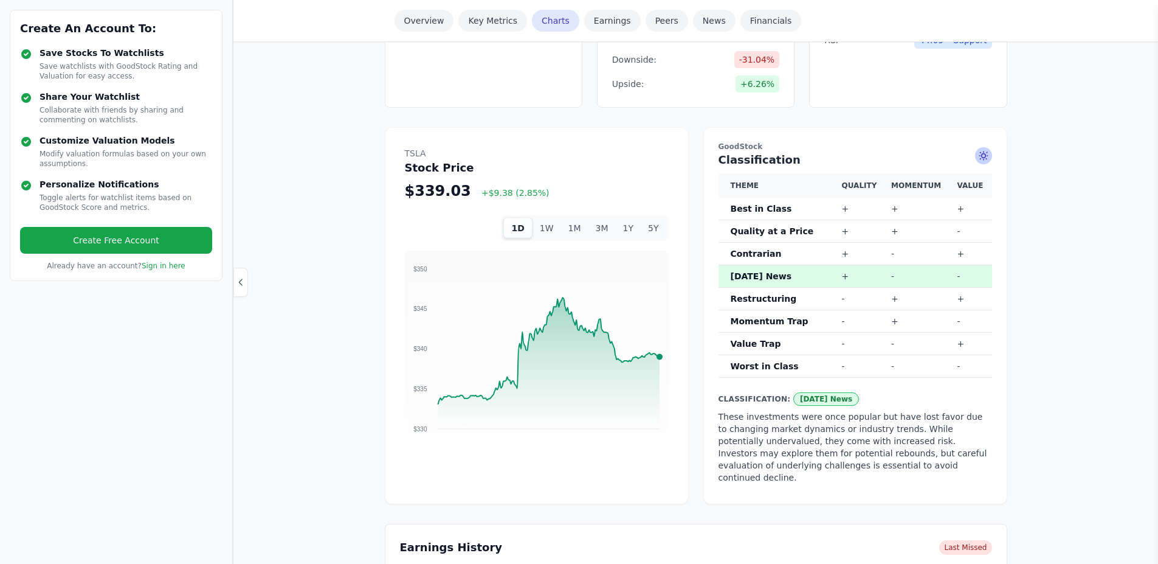
click at [749, 297] on th "Restructuring" at bounding box center [778, 299] width 119 height 23
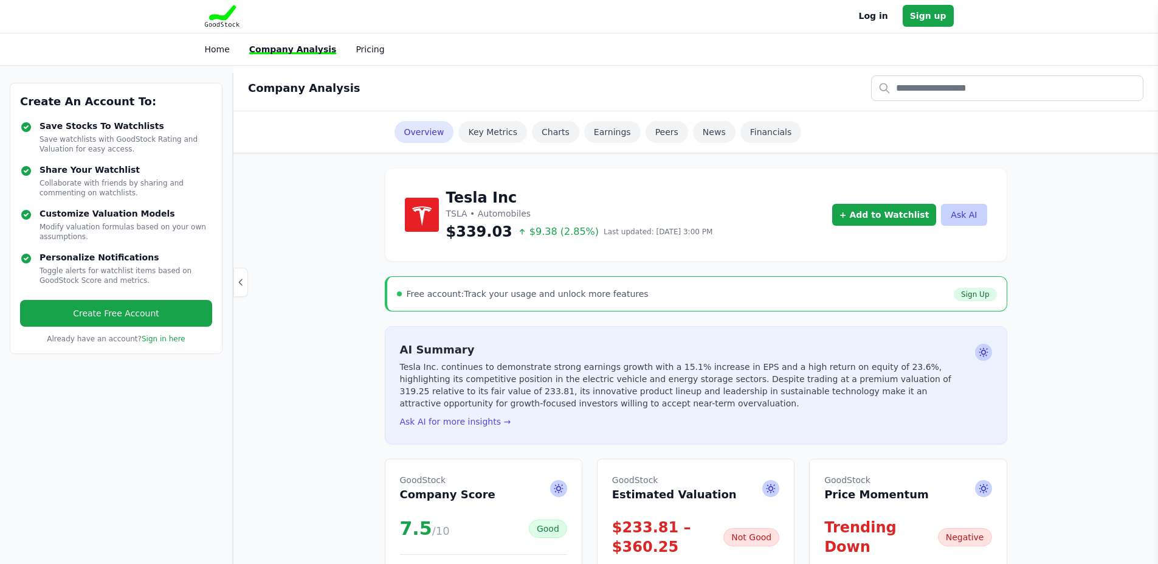
scroll to position [0, 0]
click at [940, 16] on link "Sign up" at bounding box center [928, 17] width 51 height 22
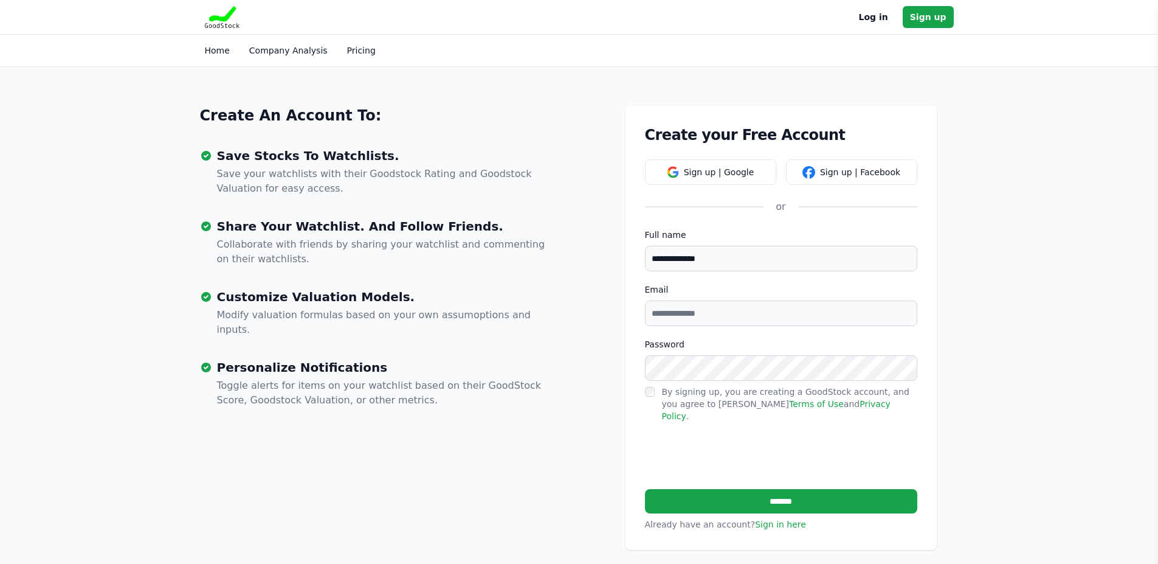
type input "**********"
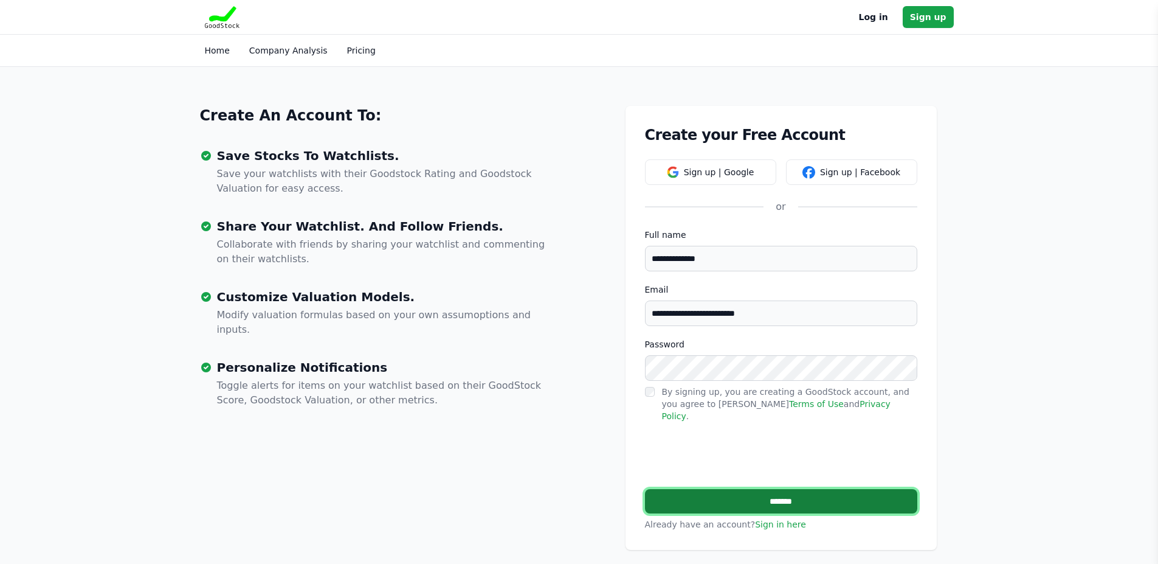
click at [790, 489] on input "*******" at bounding box center [781, 501] width 272 height 24
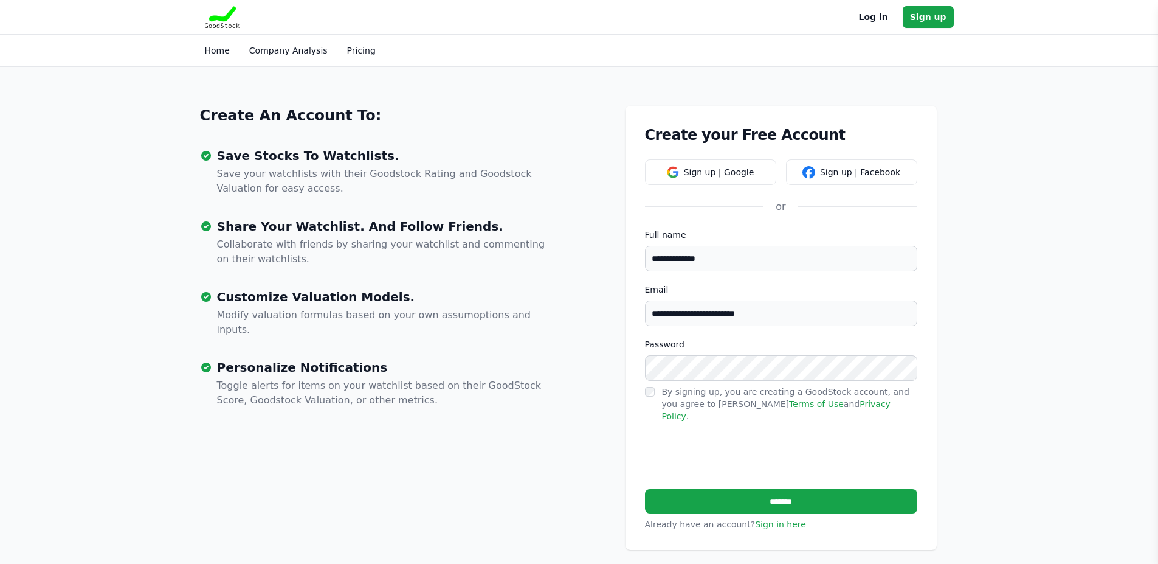
click at [833, 393] on label "By signing up, you are creating a GoodStock account, and you agree to Goodstock…" at bounding box center [786, 404] width 248 height 34
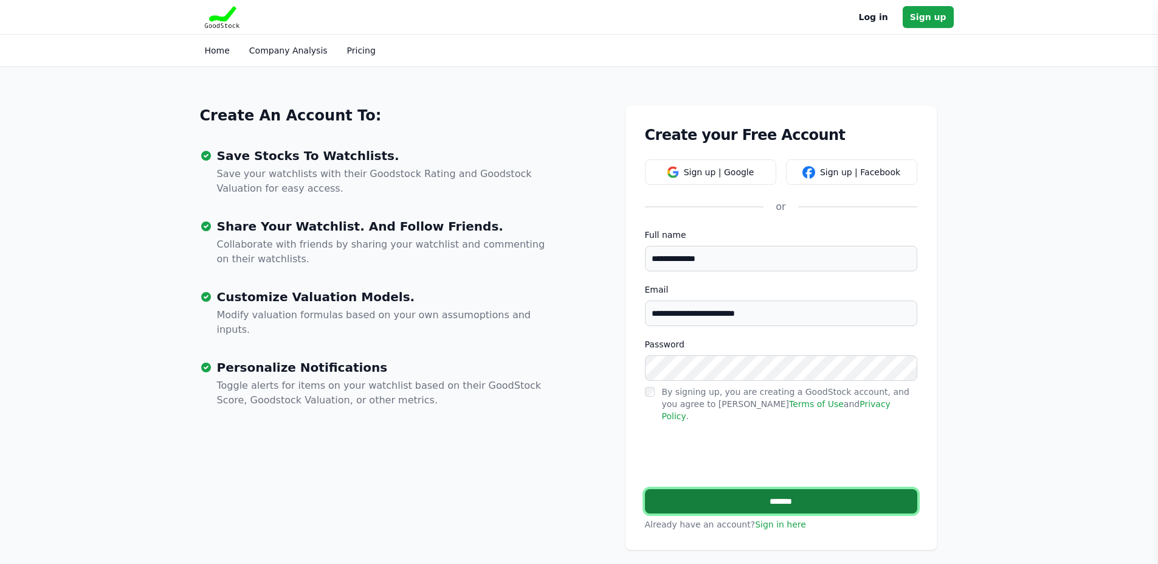
click at [780, 489] on input "*******" at bounding box center [781, 501] width 272 height 24
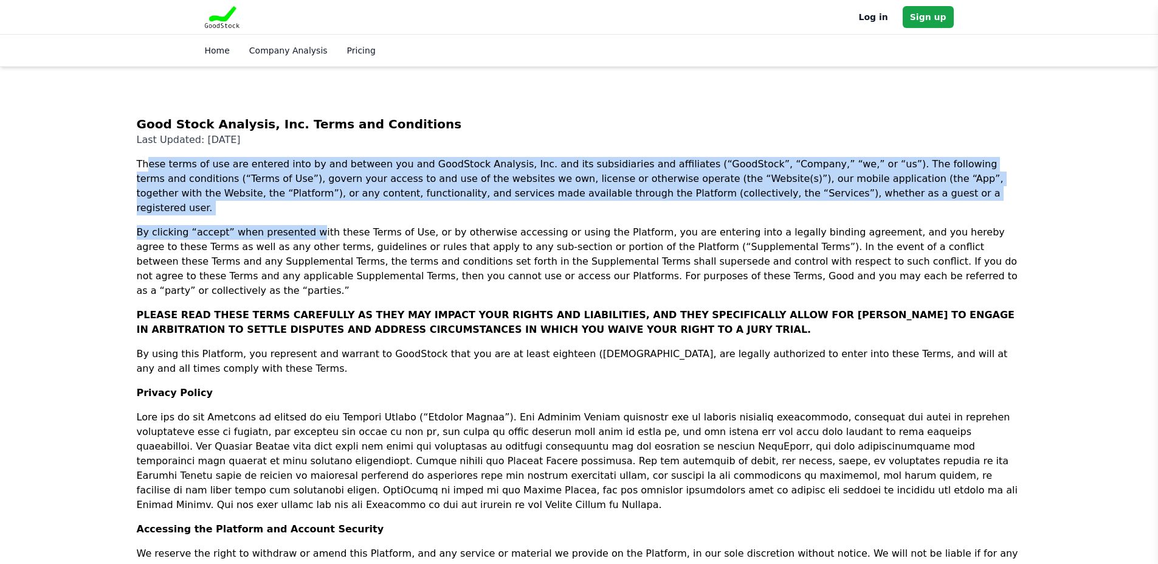
drag, startPoint x: 147, startPoint y: 166, endPoint x: 299, endPoint y: 215, distance: 159.2
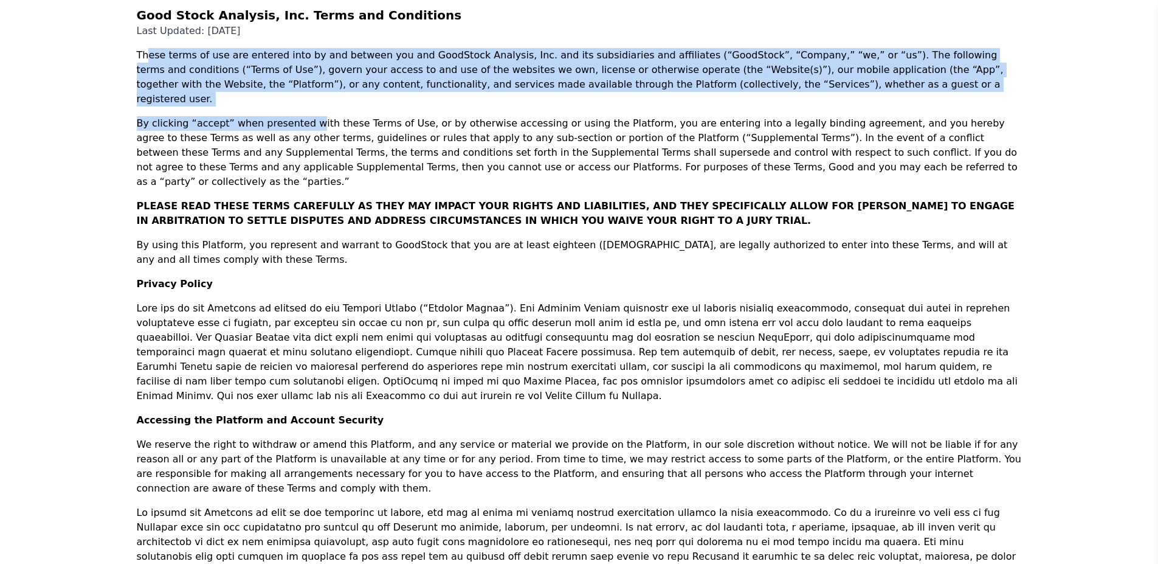
scroll to position [122, 0]
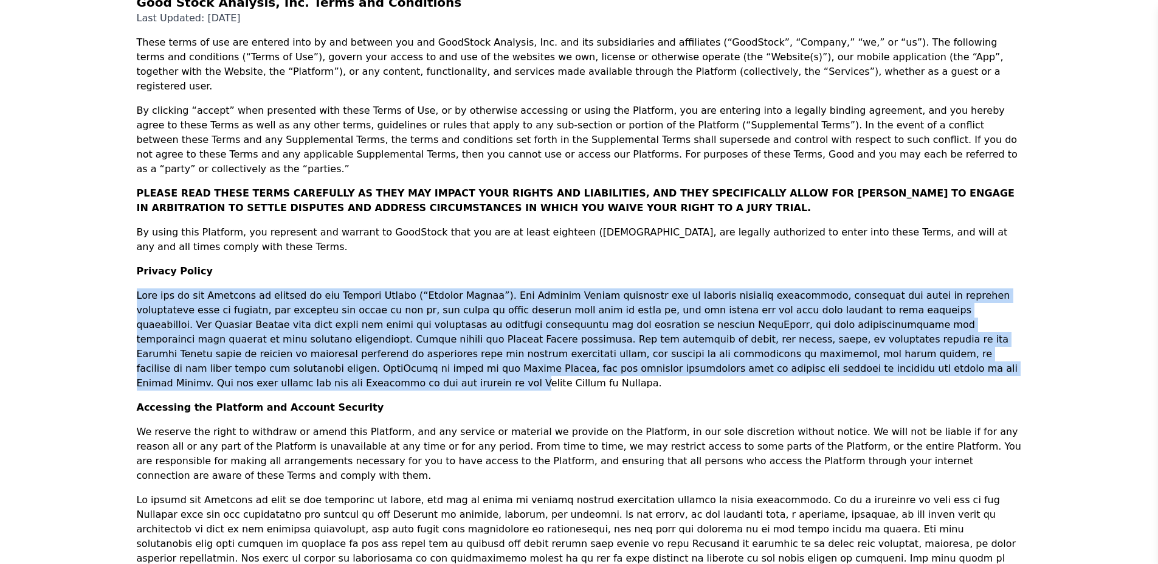
drag, startPoint x: 134, startPoint y: 271, endPoint x: 493, endPoint y: 341, distance: 365.5
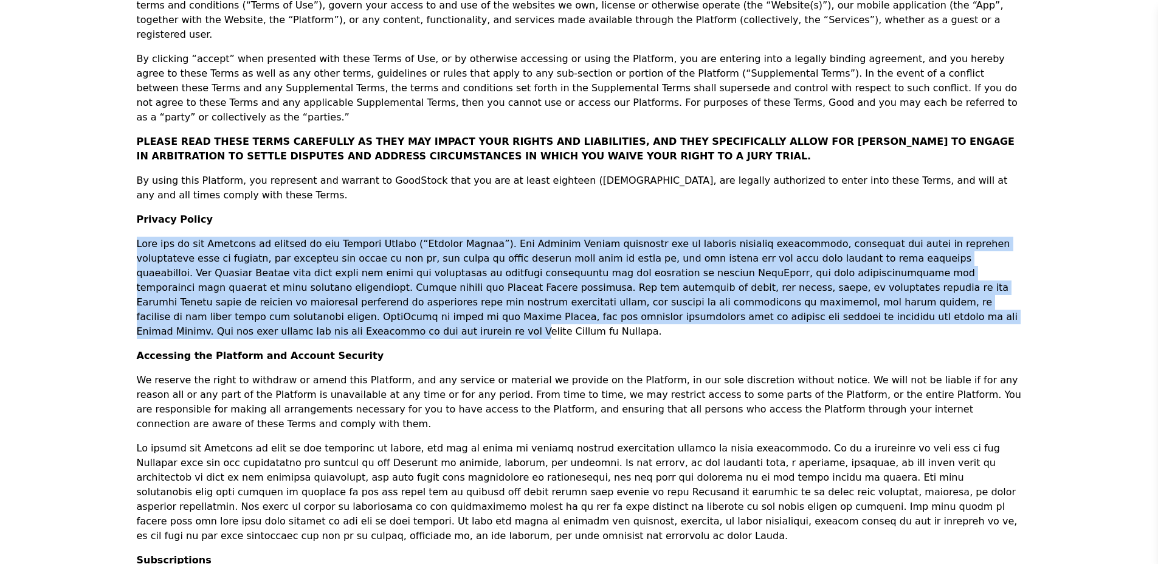
scroll to position [243, 0]
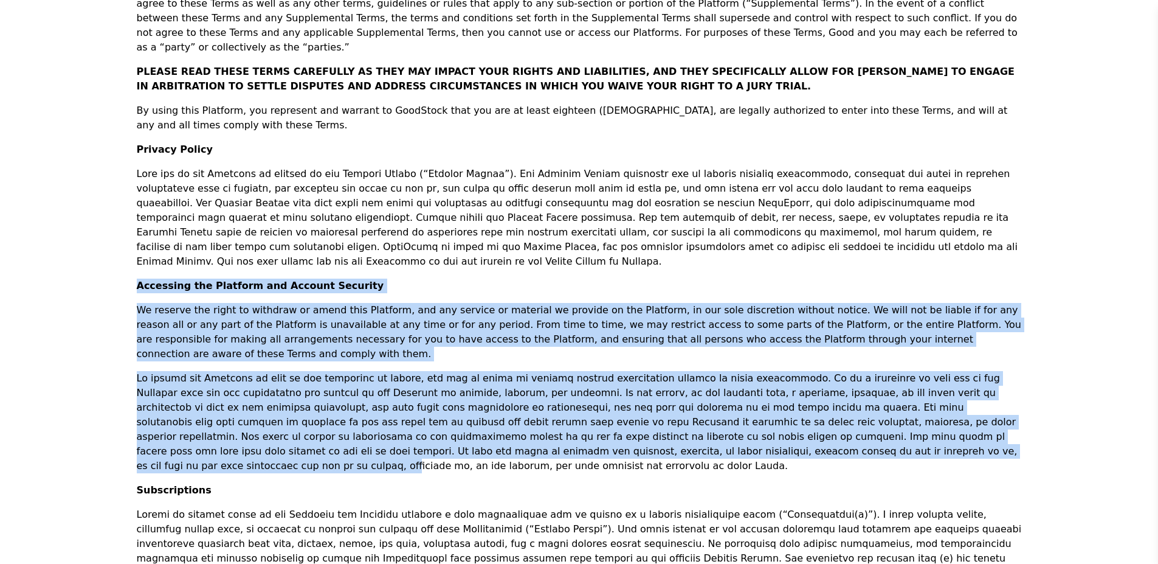
drag, startPoint x: 140, startPoint y: 238, endPoint x: 428, endPoint y: 407, distance: 333.6
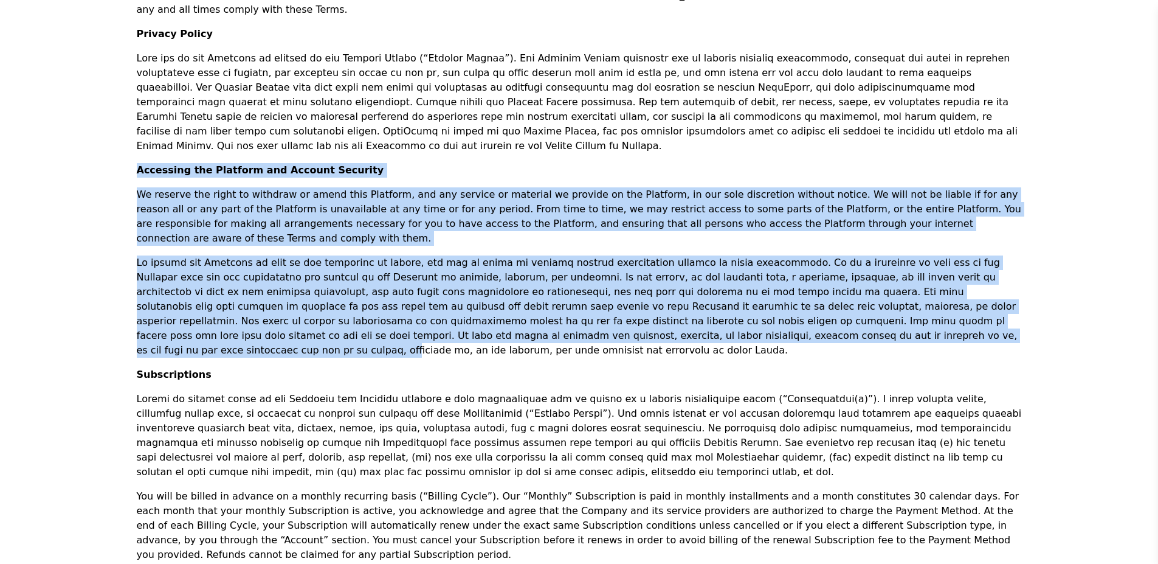
scroll to position [365, 0]
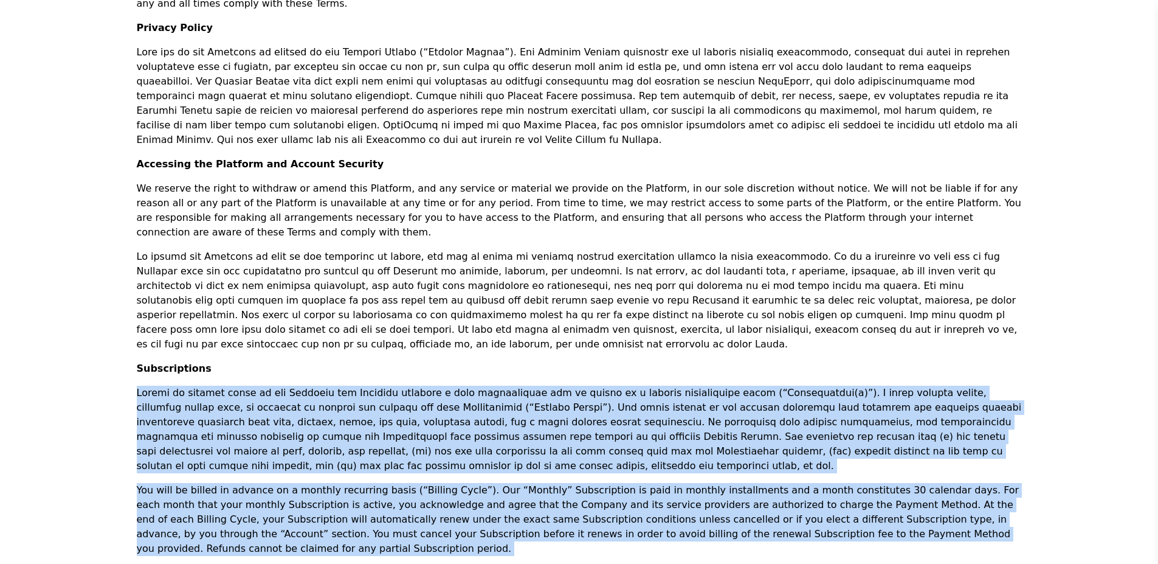
drag, startPoint x: 137, startPoint y: 322, endPoint x: 455, endPoint y: 500, distance: 364.8
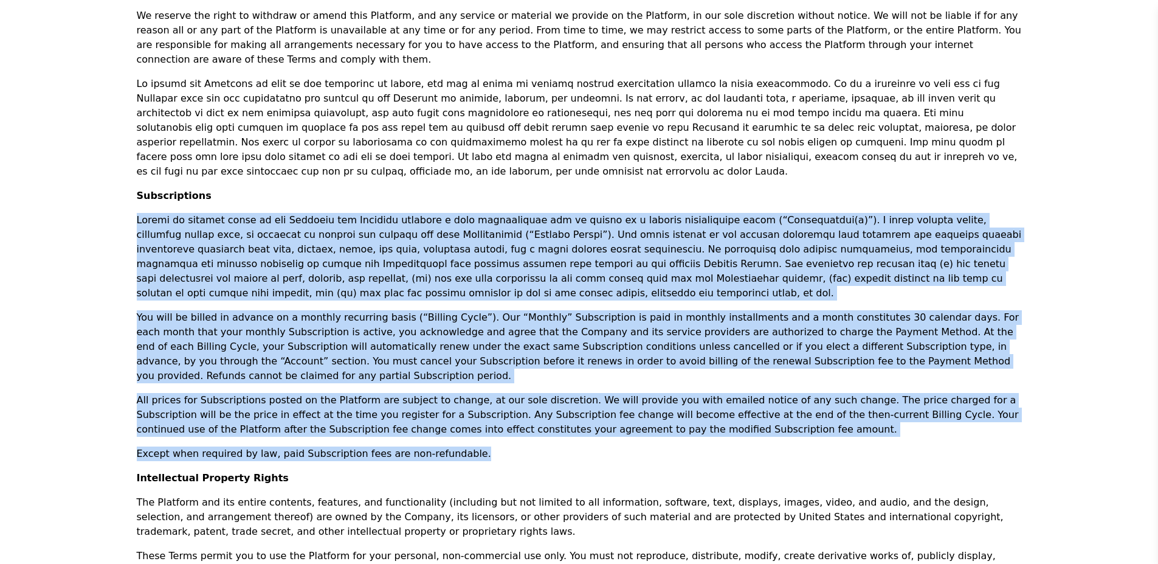
scroll to position [608, 0]
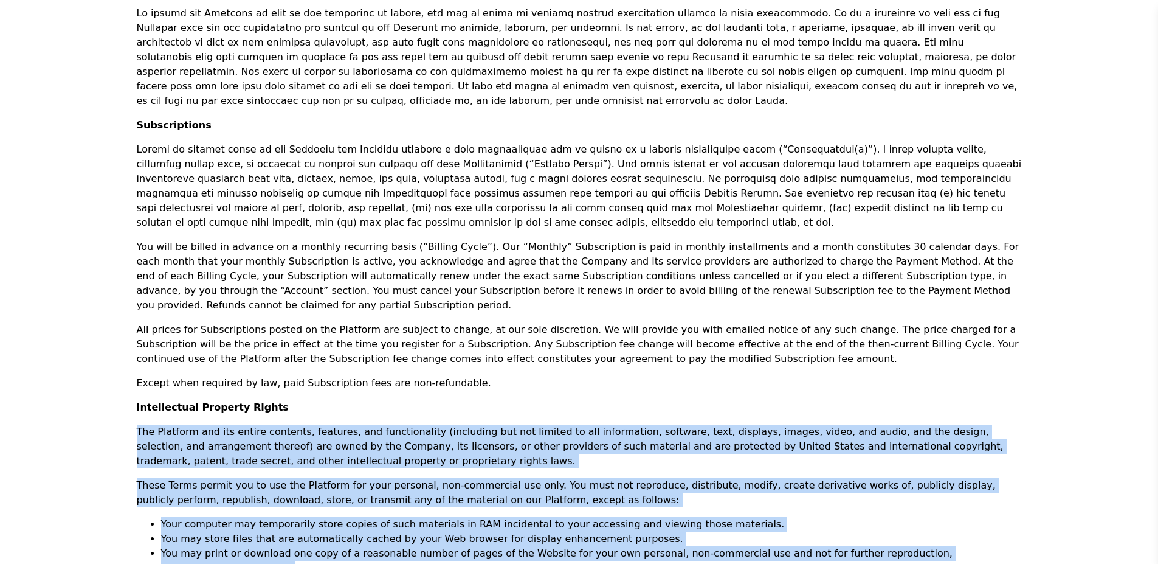
drag, startPoint x: 136, startPoint y: 327, endPoint x: 1003, endPoint y: 476, distance: 879.2
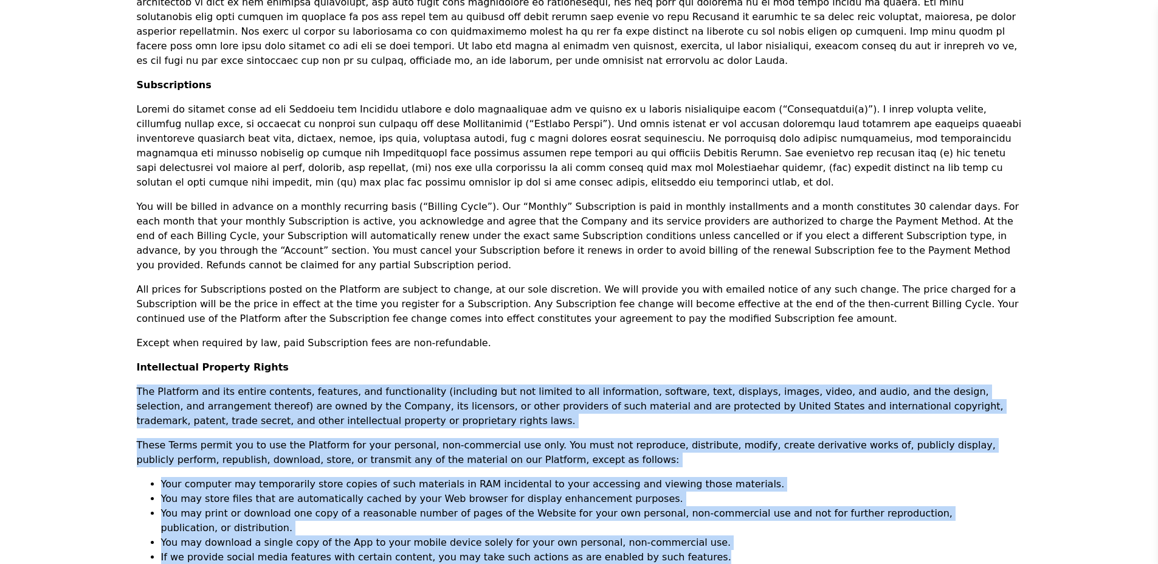
scroll to position [669, 0]
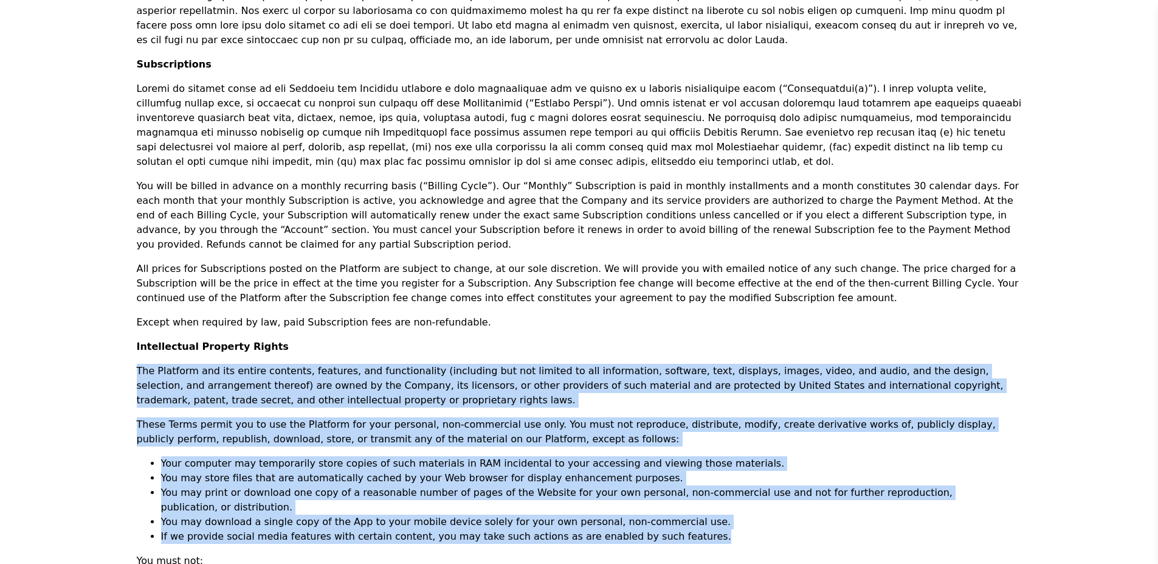
click at [144, 417] on p "These Terms permit you to use the Platform for your personal, non-commercial us…" at bounding box center [579, 431] width 885 height 29
click at [148, 417] on p "These Terms permit you to use the Platform for your personal, non-commercial us…" at bounding box center [579, 431] width 885 height 29
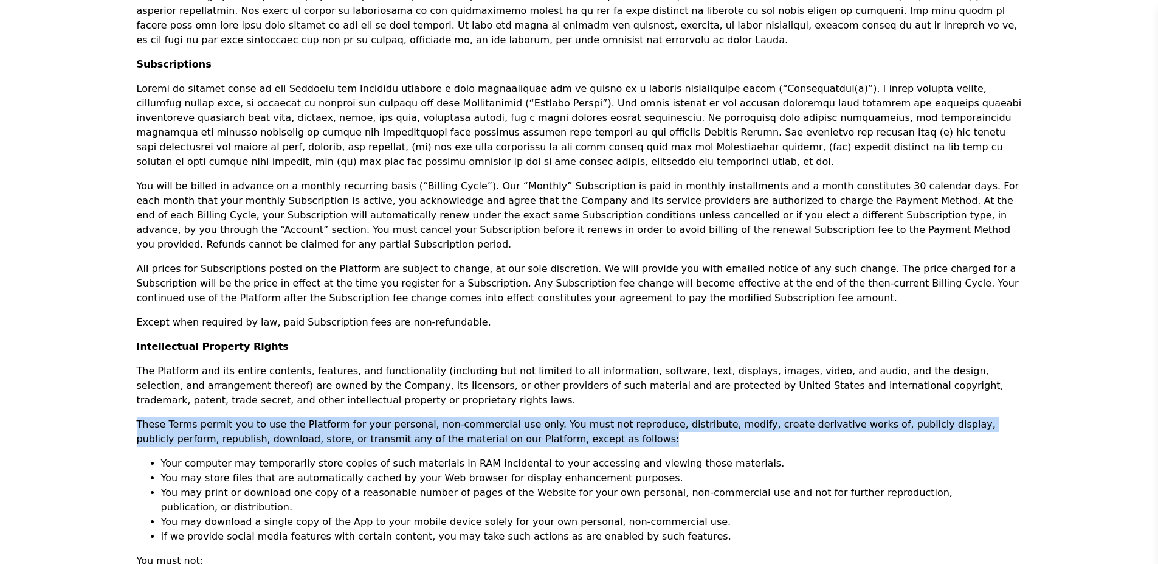
drag, startPoint x: 136, startPoint y: 322, endPoint x: 516, endPoint y: 330, distance: 380.2
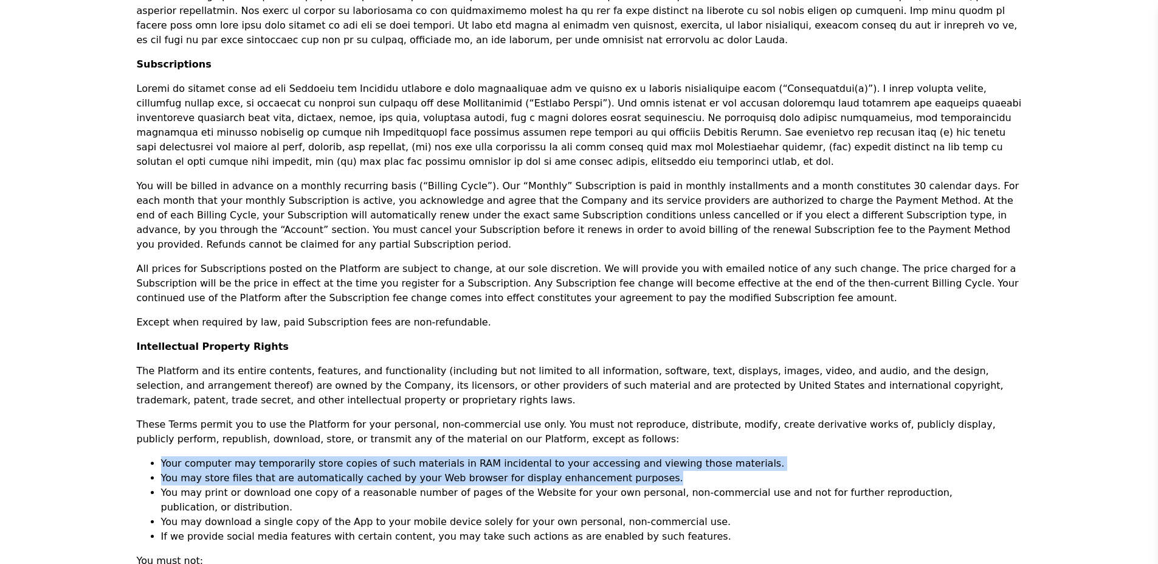
drag, startPoint x: 162, startPoint y: 361, endPoint x: 636, endPoint y: 382, distance: 474.2
click at [636, 456] on ul "Your computer may temporarily store copies of such materials in RAM incidental …" at bounding box center [579, 500] width 837 height 88
click at [239, 471] on li "You may store files that are automatically cached by your Web browser for displ…" at bounding box center [579, 478] width 837 height 15
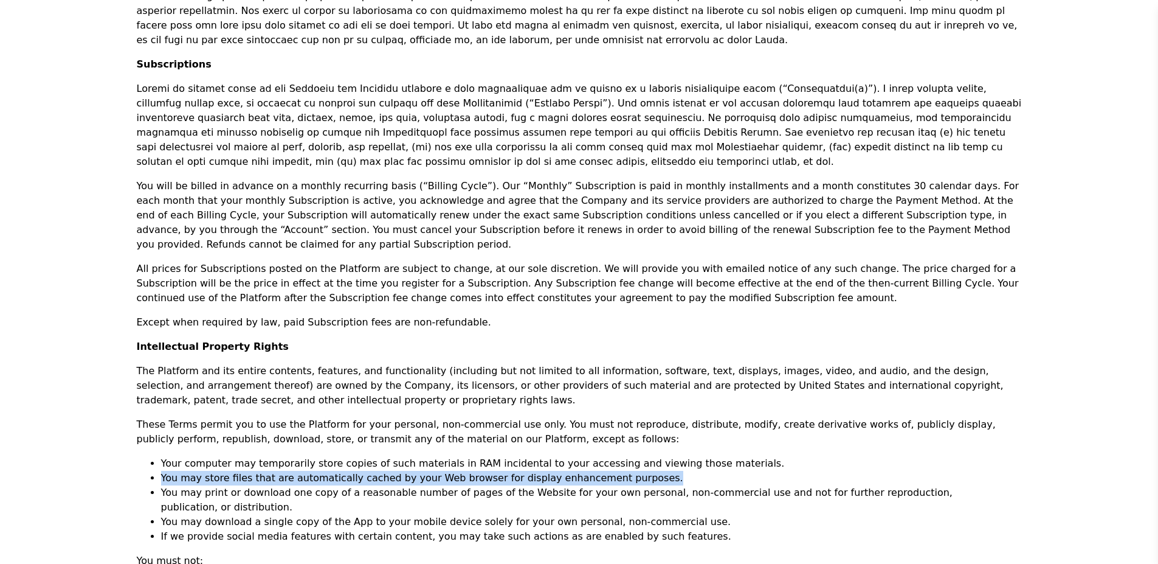
drag, startPoint x: 163, startPoint y: 374, endPoint x: 642, endPoint y: 379, distance: 478.6
click at [642, 471] on li "You may store files that are automatically cached by your Web browser for displ…" at bounding box center [579, 478] width 837 height 15
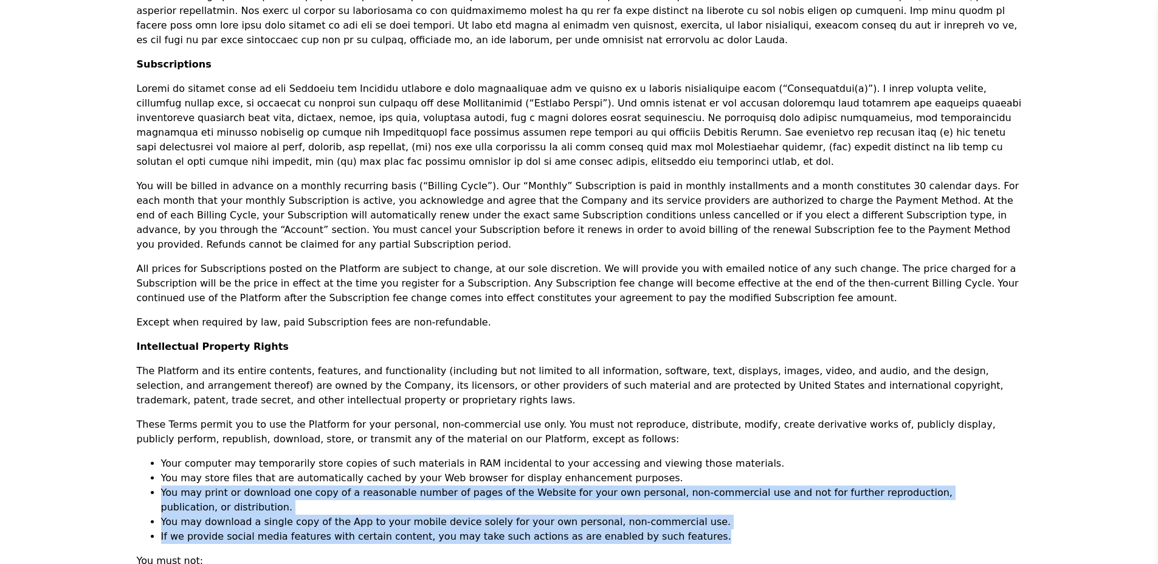
drag, startPoint x: 161, startPoint y: 391, endPoint x: 677, endPoint y: 418, distance: 517.0
click at [678, 456] on ul "Your computer may temporarily store copies of such materials in RAM incidental …" at bounding box center [579, 500] width 837 height 88
click at [162, 529] on li "If we provide social media features with certain content, you may take such act…" at bounding box center [579, 536] width 837 height 15
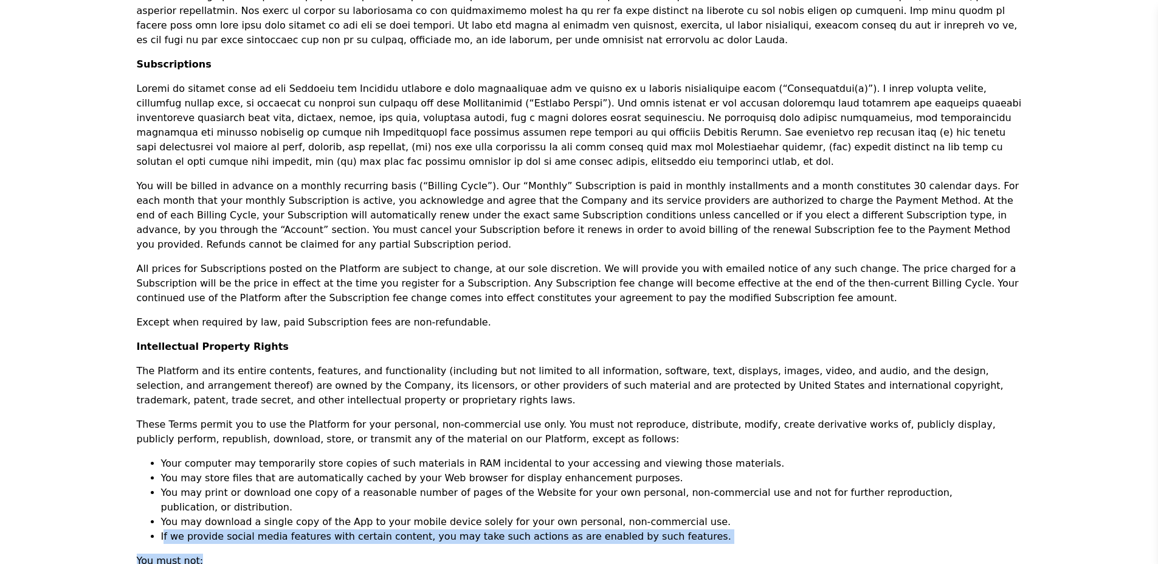
drag, startPoint x: 162, startPoint y: 417, endPoint x: 587, endPoint y: 440, distance: 425.1
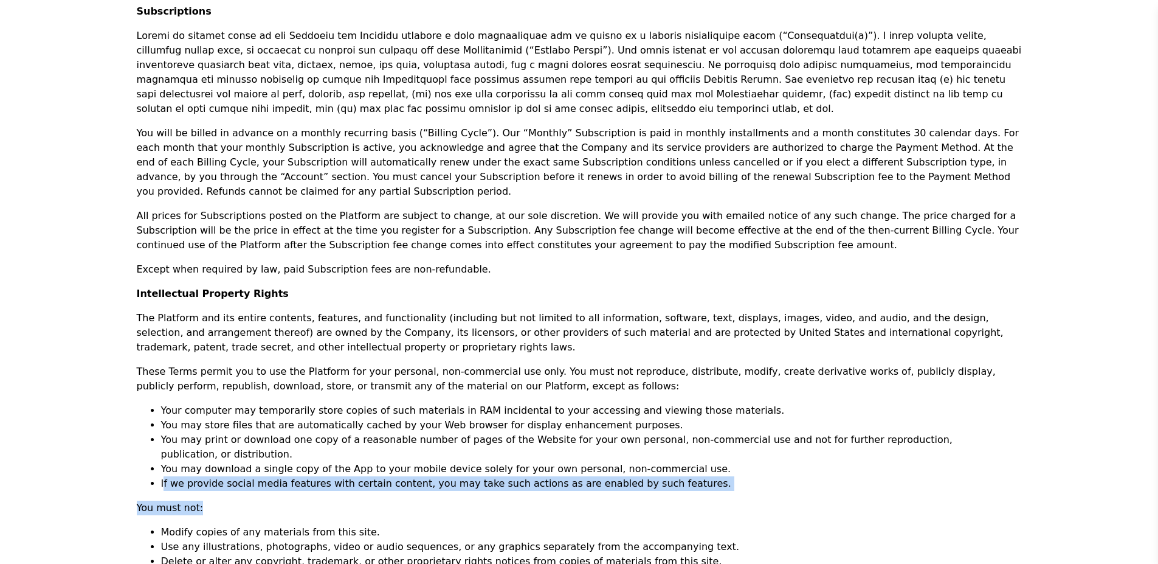
scroll to position [791, 0]
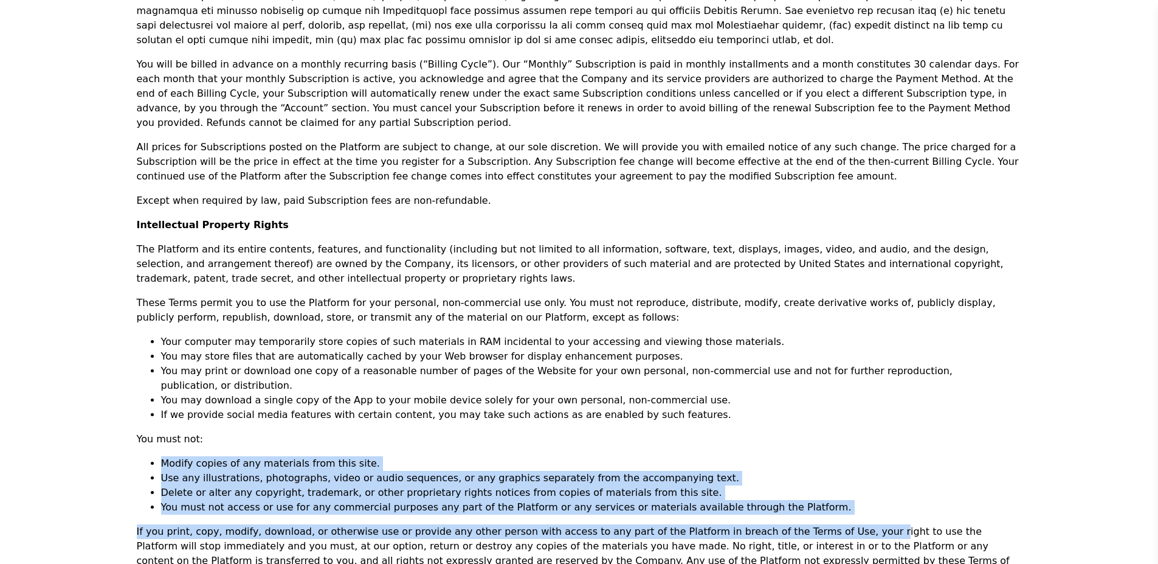
drag, startPoint x: 134, startPoint y: 346, endPoint x: 814, endPoint y: 400, distance: 682.6
click at [814, 500] on li "You must not access or use for any commercial purposes any part of the Platform…" at bounding box center [579, 507] width 837 height 15
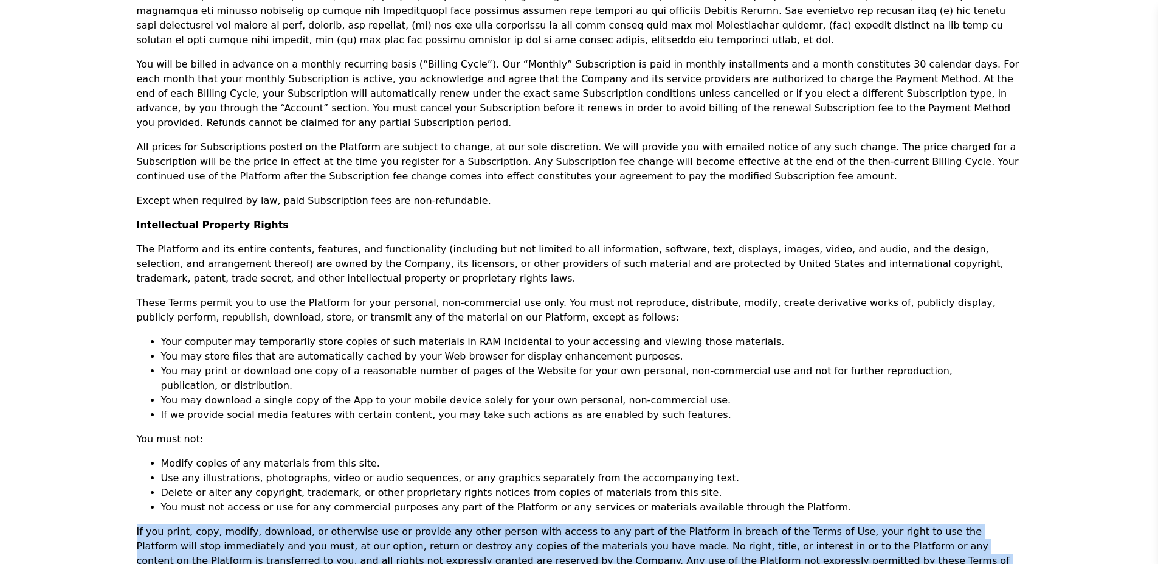
drag, startPoint x: 135, startPoint y: 412, endPoint x: 774, endPoint y: 502, distance: 644.9
drag, startPoint x: 575, startPoint y: 493, endPoint x: 75, endPoint y: 418, distance: 505.4
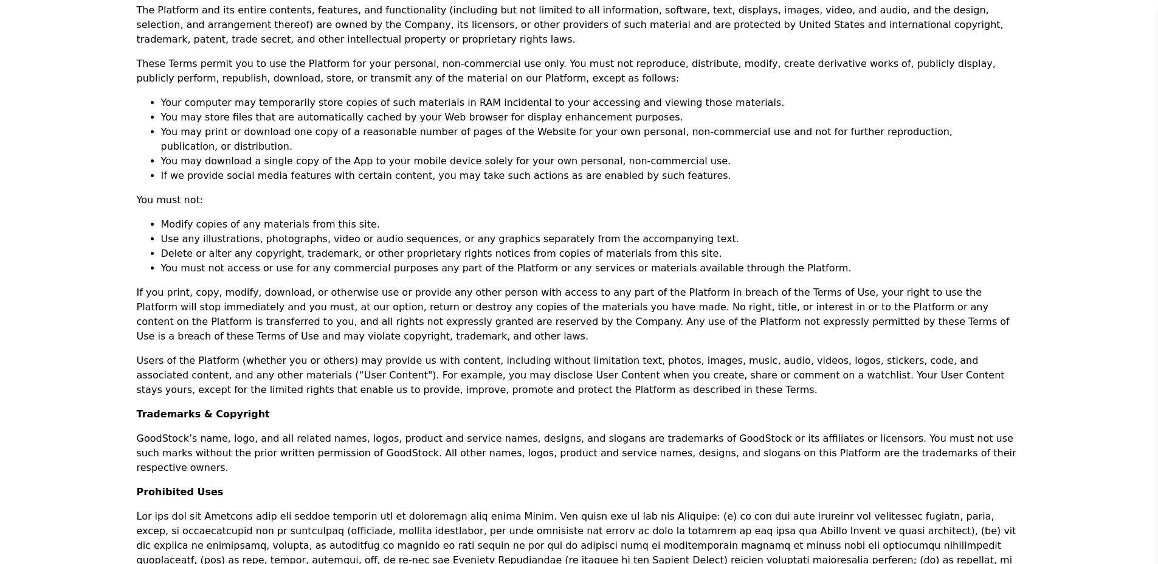
scroll to position [1034, 0]
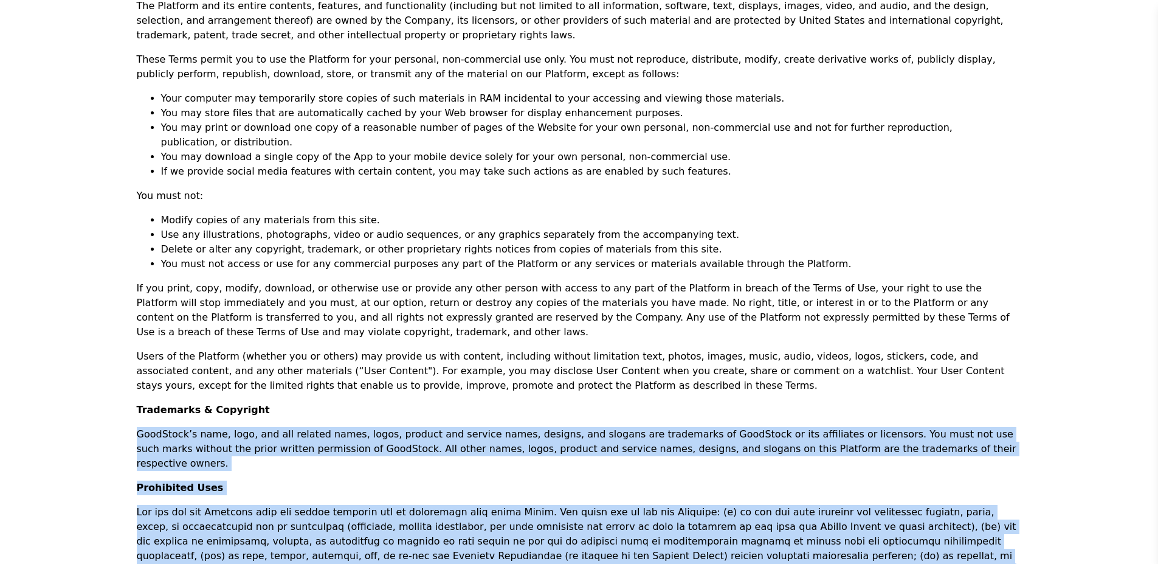
drag, startPoint x: 136, startPoint y: 313, endPoint x: 334, endPoint y: 466, distance: 250.2
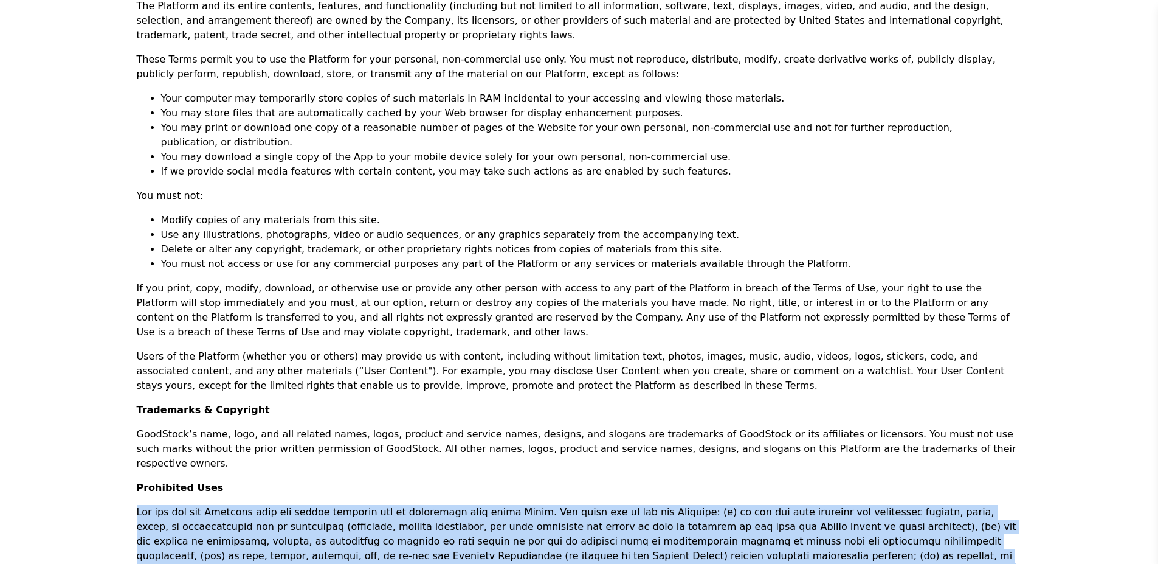
drag, startPoint x: 150, startPoint y: 376, endPoint x: 854, endPoint y: 471, distance: 709.9
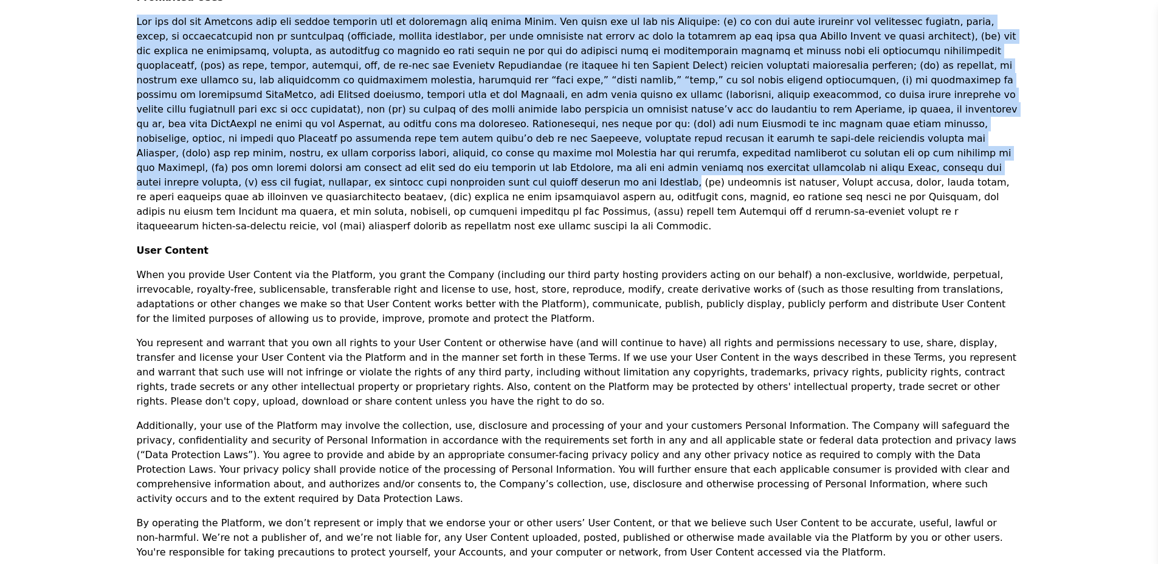
scroll to position [1703, 0]
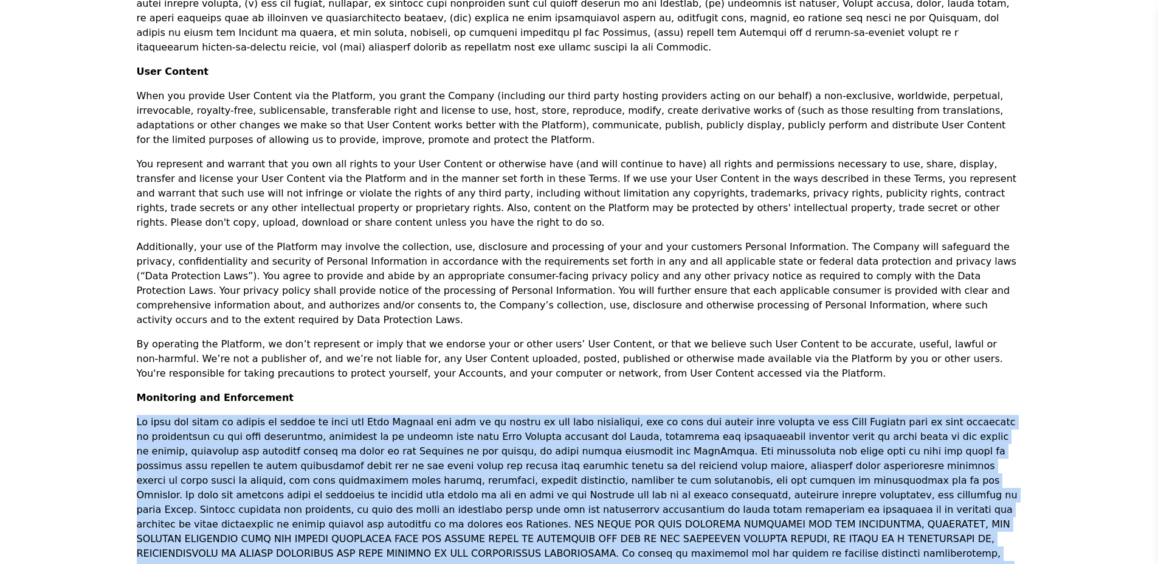
drag, startPoint x: 136, startPoint y: 236, endPoint x: 479, endPoint y: 448, distance: 403.5
click at [733, 524] on div "Good Stock Analysis, Inc. Terms and Conditions Last Updated: [DATE] These terms…" at bounding box center [580, 416] width 934 height 4055
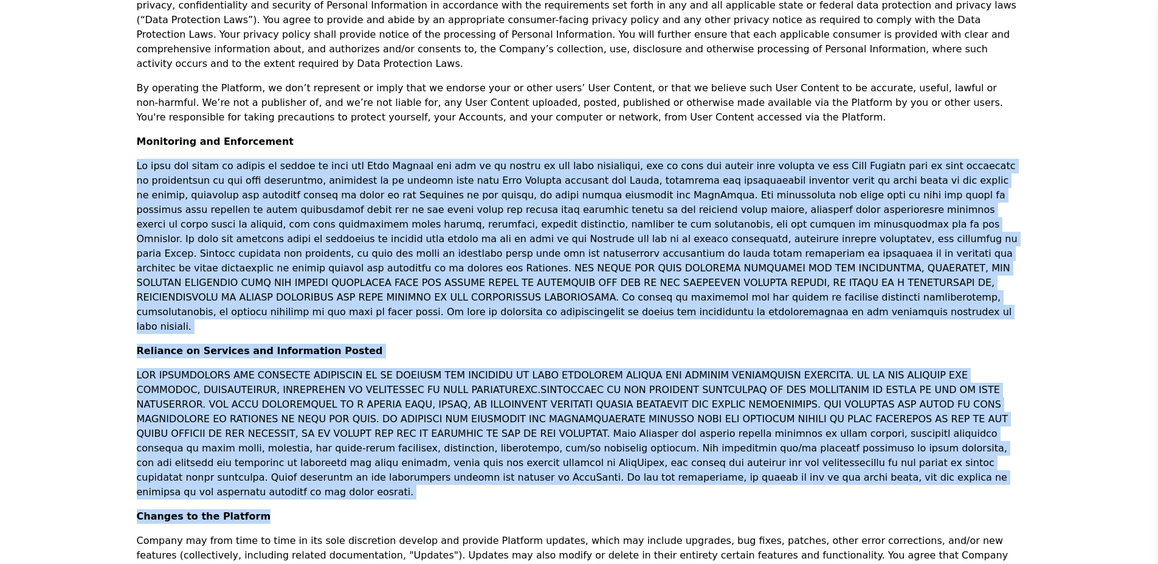
scroll to position [2007, 0]
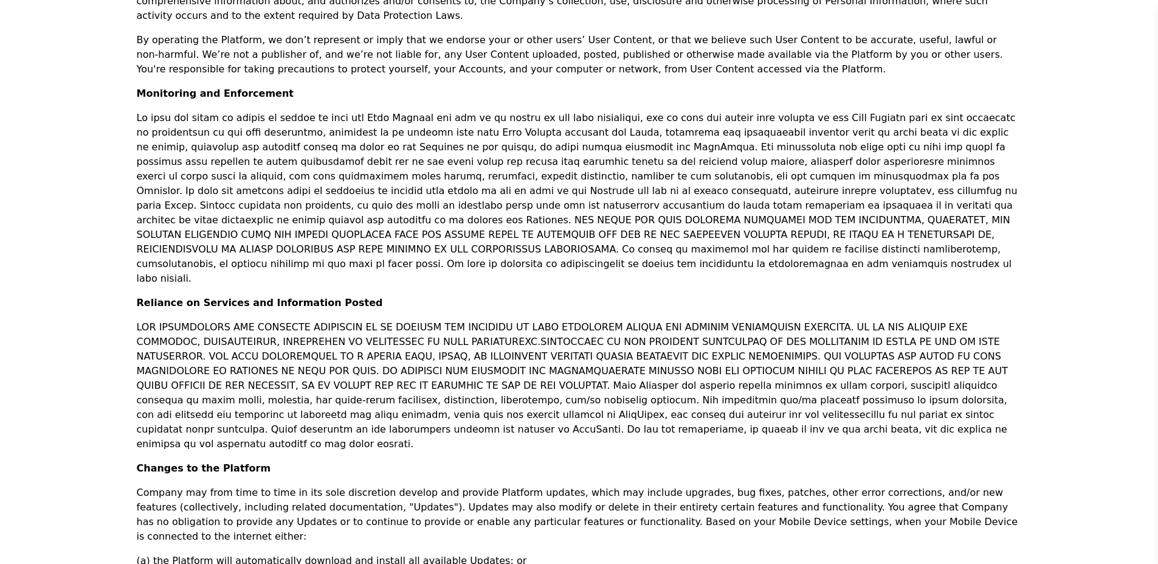
drag, startPoint x: 138, startPoint y: 398, endPoint x: 902, endPoint y: 98, distance: 820.7
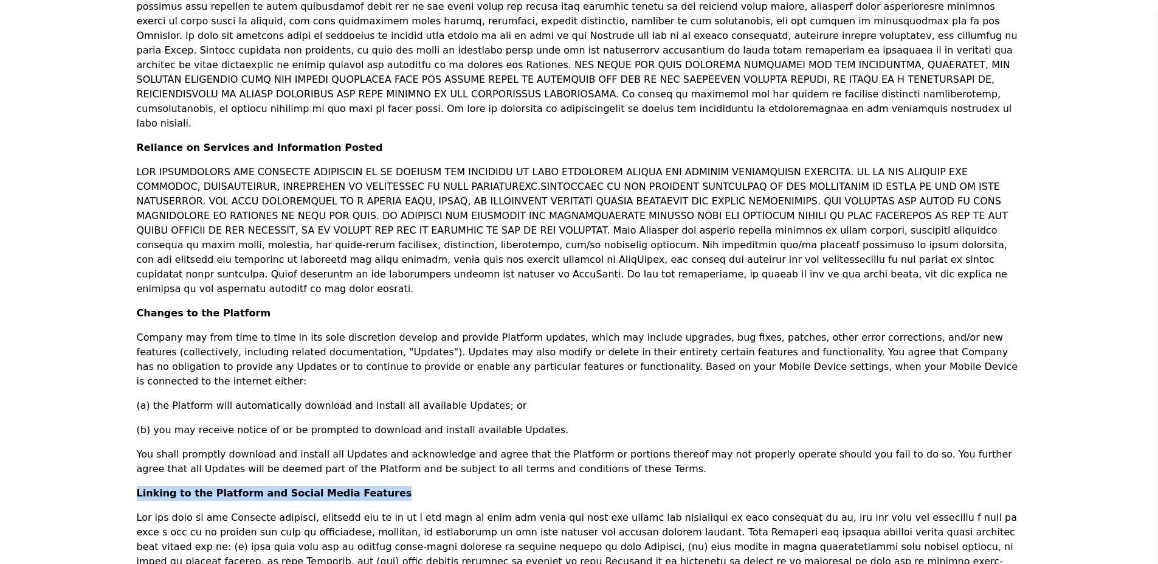
scroll to position [2189, 0]
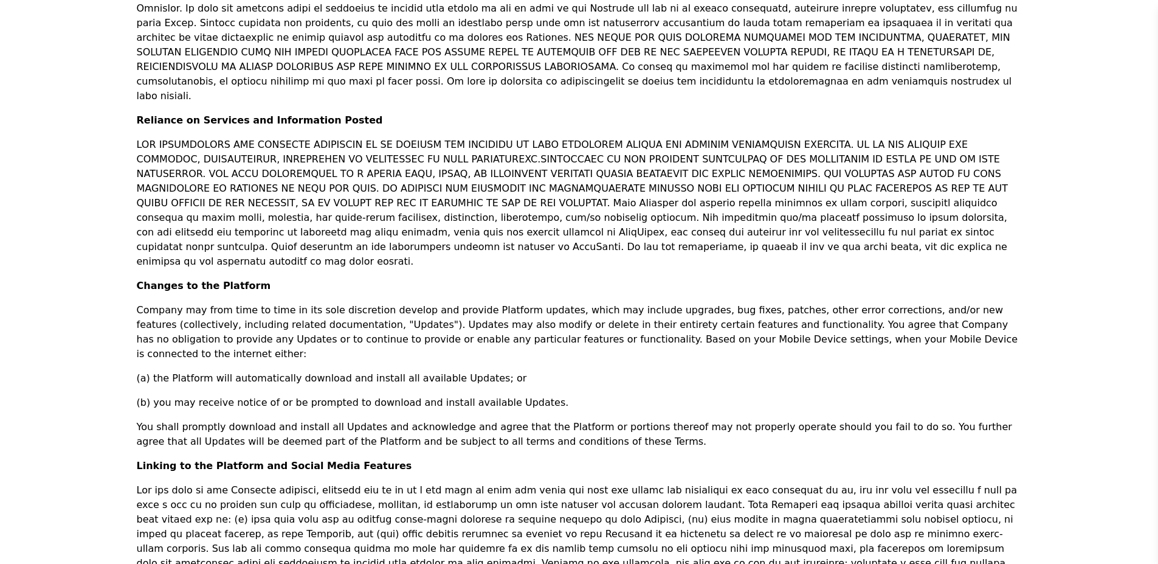
click at [383, 420] on p "You shall promptly download and install all Updates and acknowledge and agree t…" at bounding box center [579, 434] width 885 height 29
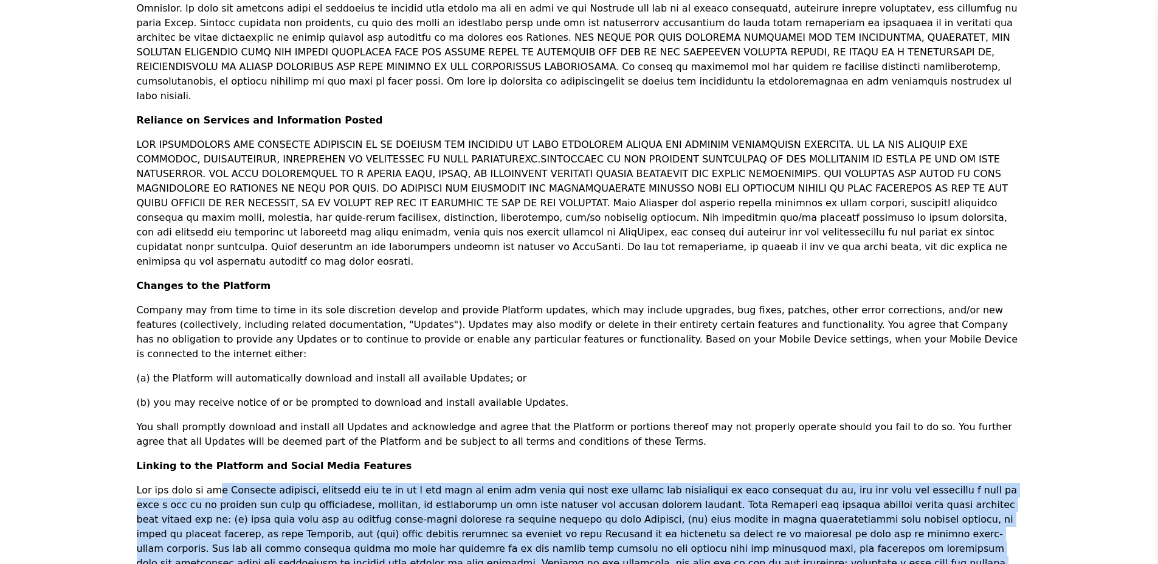
drag, startPoint x: 217, startPoint y: 236, endPoint x: 496, endPoint y: 355, distance: 302.9
click at [496, 483] on p at bounding box center [579, 556] width 885 height 146
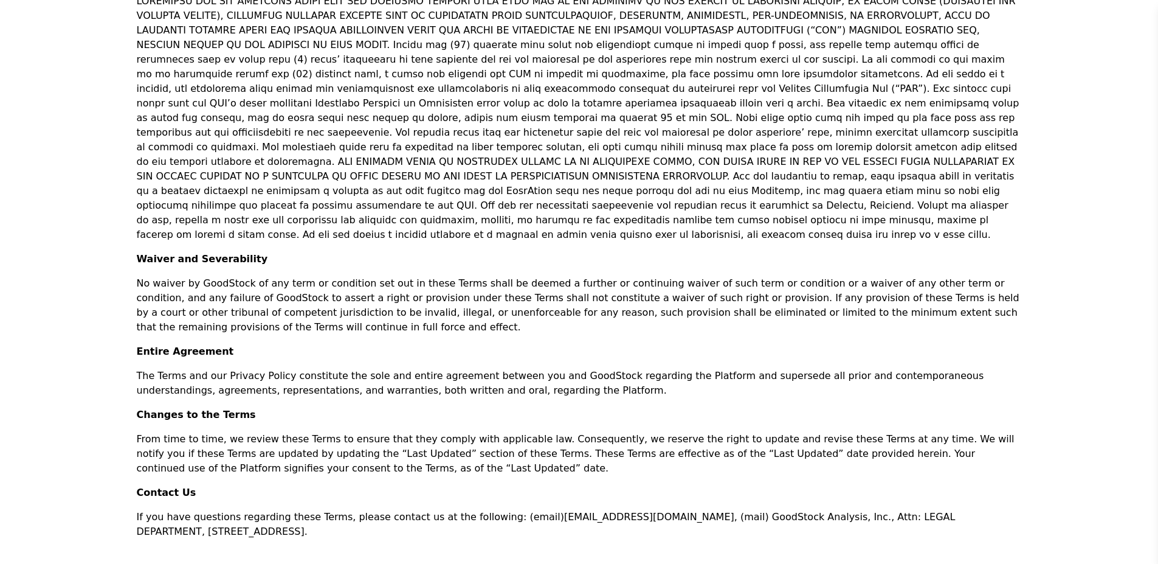
scroll to position [3279, 0]
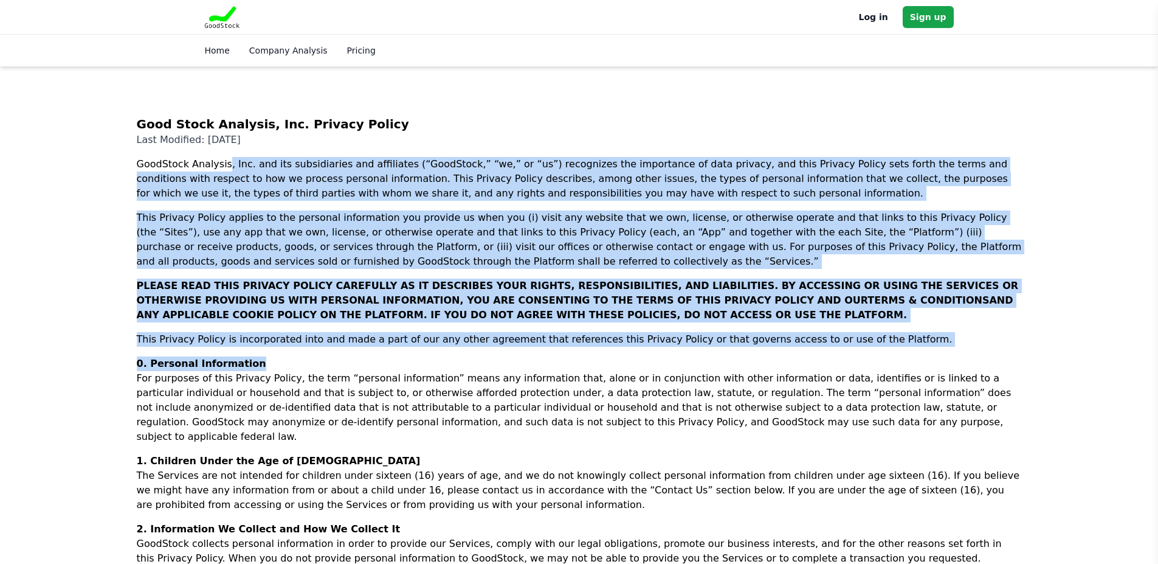
drag, startPoint x: 228, startPoint y: 165, endPoint x: 374, endPoint y: 351, distance: 236.5
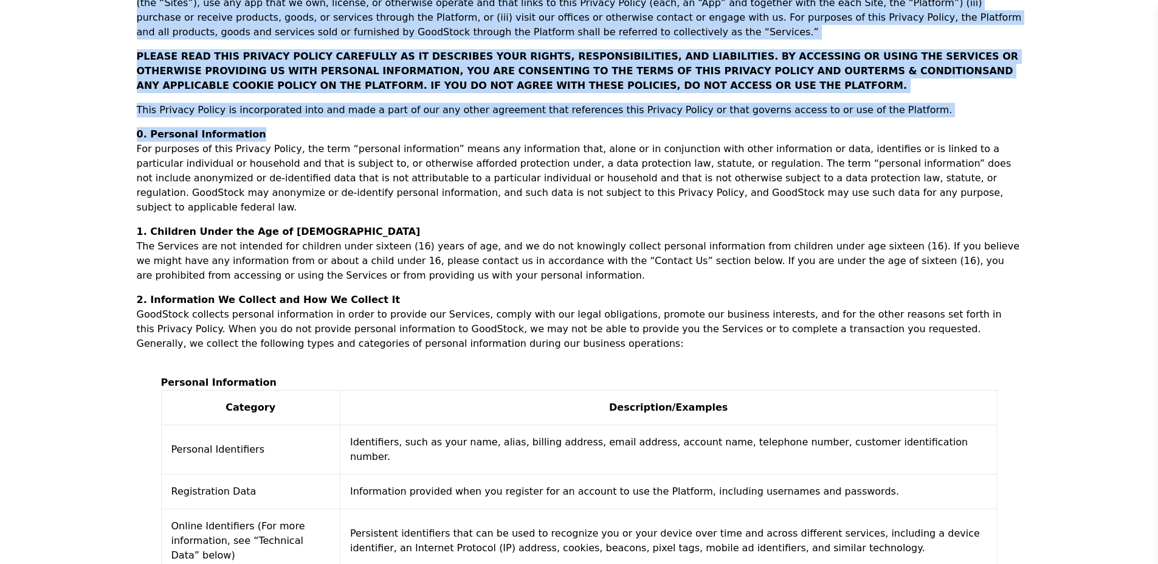
scroll to position [243, 0]
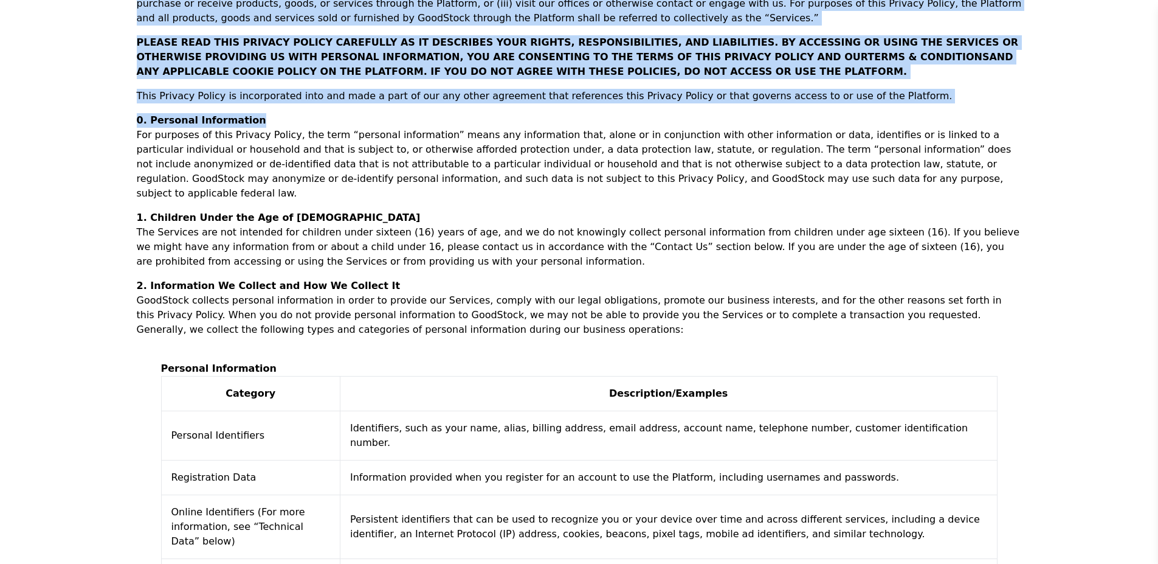
click at [273, 101] on p "This Privacy Policy is incorporated into and made a part of our any other agree…" at bounding box center [579, 96] width 885 height 15
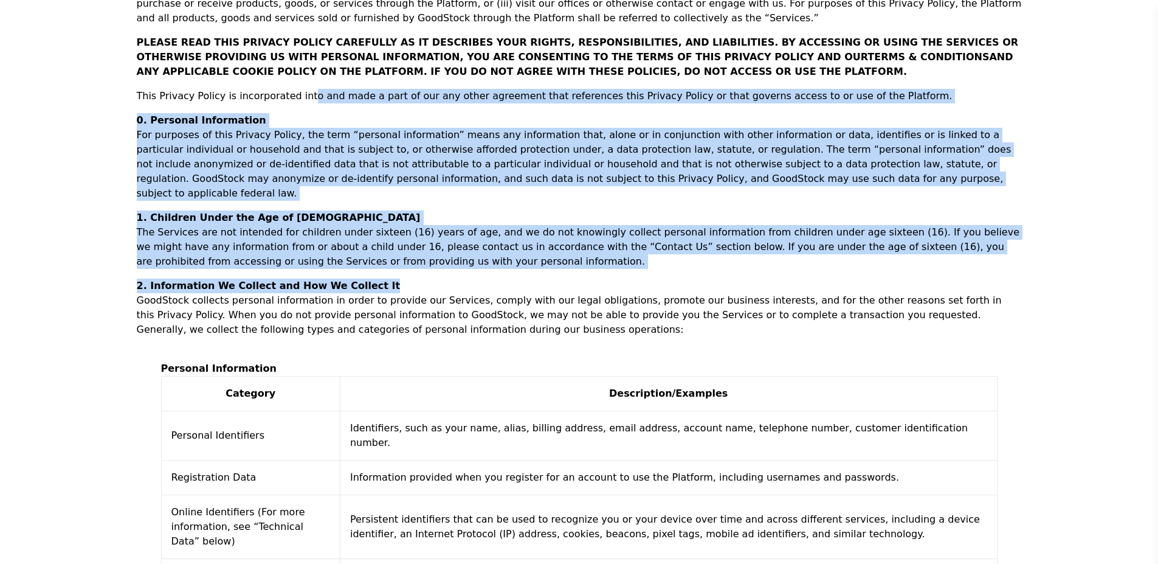
drag, startPoint x: 320, startPoint y: 85, endPoint x: 630, endPoint y: 277, distance: 364.0
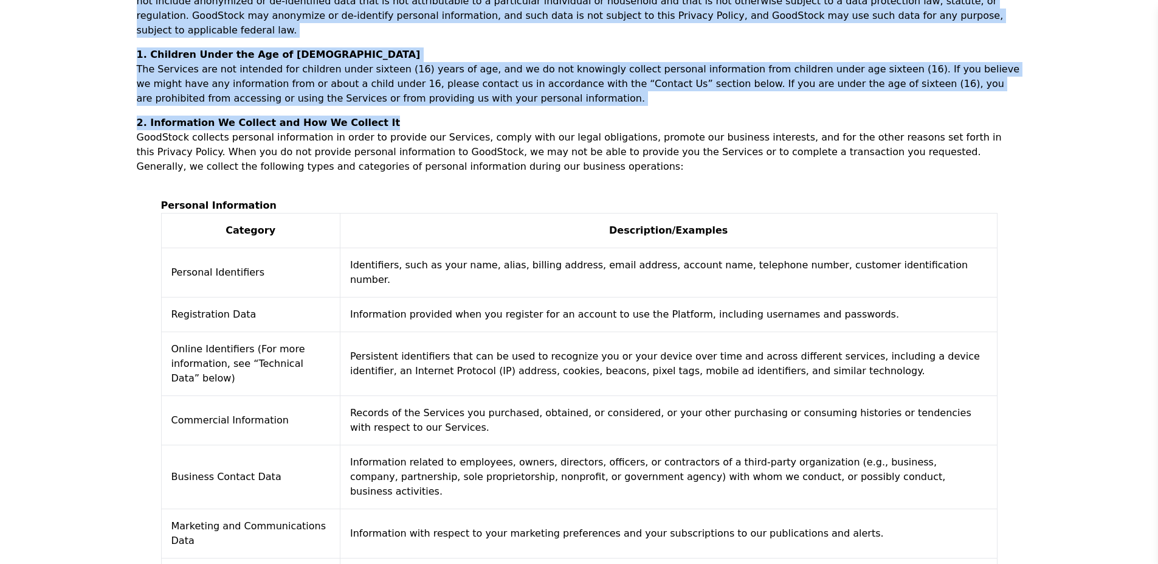
scroll to position [426, 0]
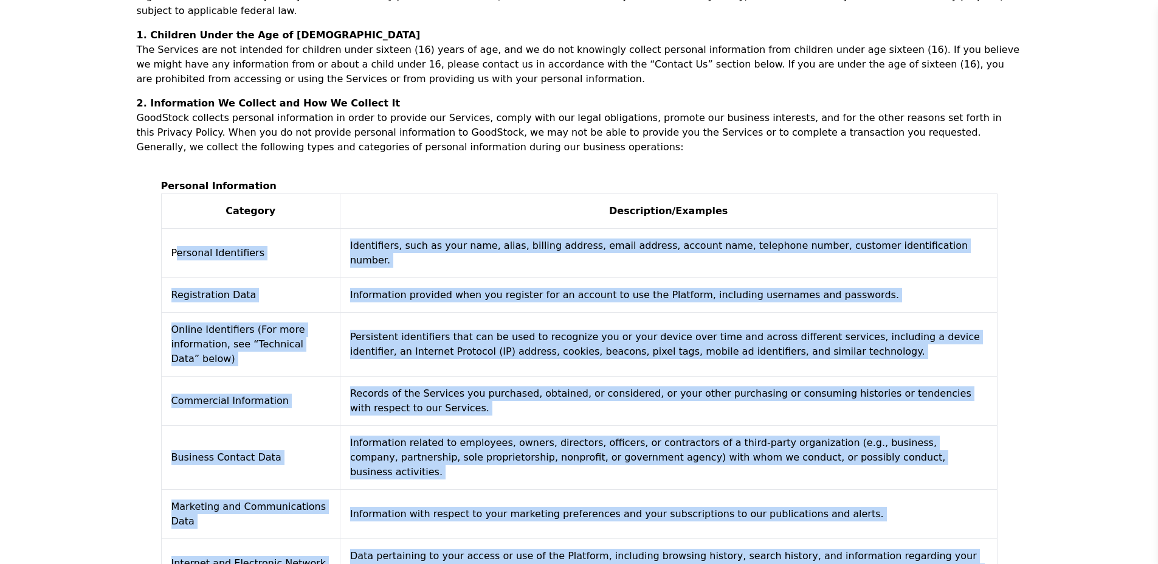
drag, startPoint x: 174, startPoint y: 231, endPoint x: 951, endPoint y: 457, distance: 809.2
click at [945, 529] on tbody "Personal Identifiers Identifiers, such as your name, alias, billing address, em…" at bounding box center [579, 513] width 836 height 571
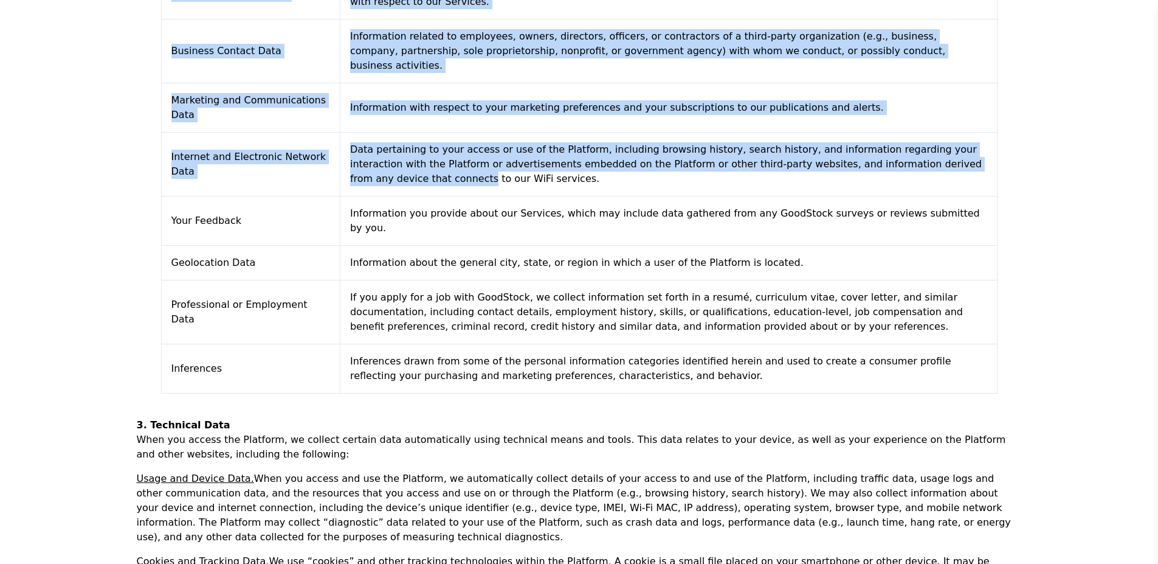
scroll to position [973, 0]
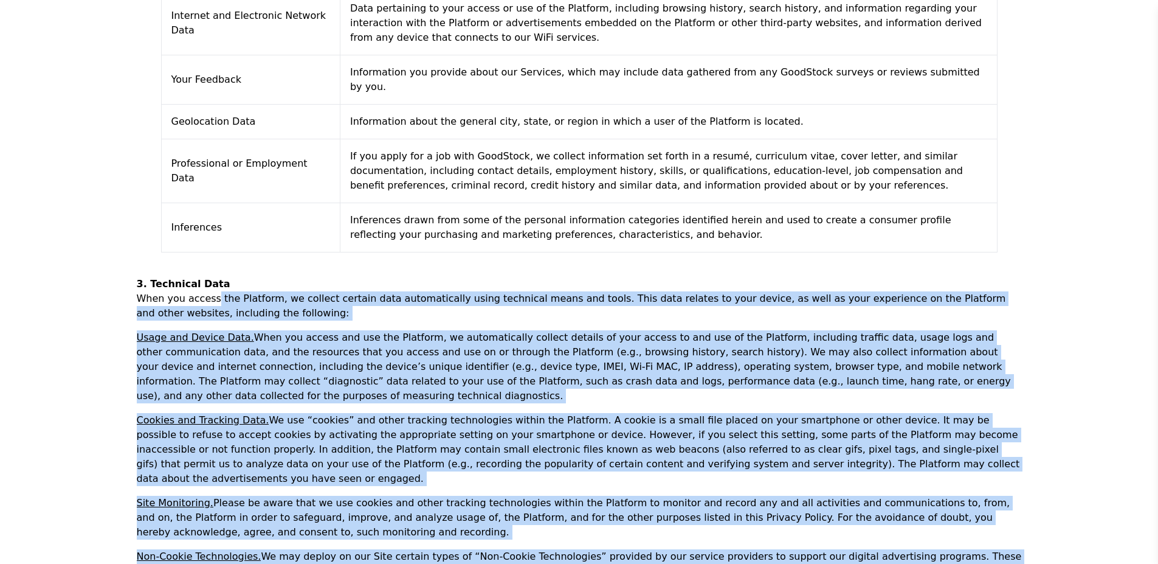
drag, startPoint x: 211, startPoint y: 243, endPoint x: 828, endPoint y: 485, distance: 662.2
click at [817, 521] on div "Good Stock Analysis, Inc. Privacy Policy Last Modified: [DATE] GoodStock Analys…" at bounding box center [580, 337] width 934 height 2438
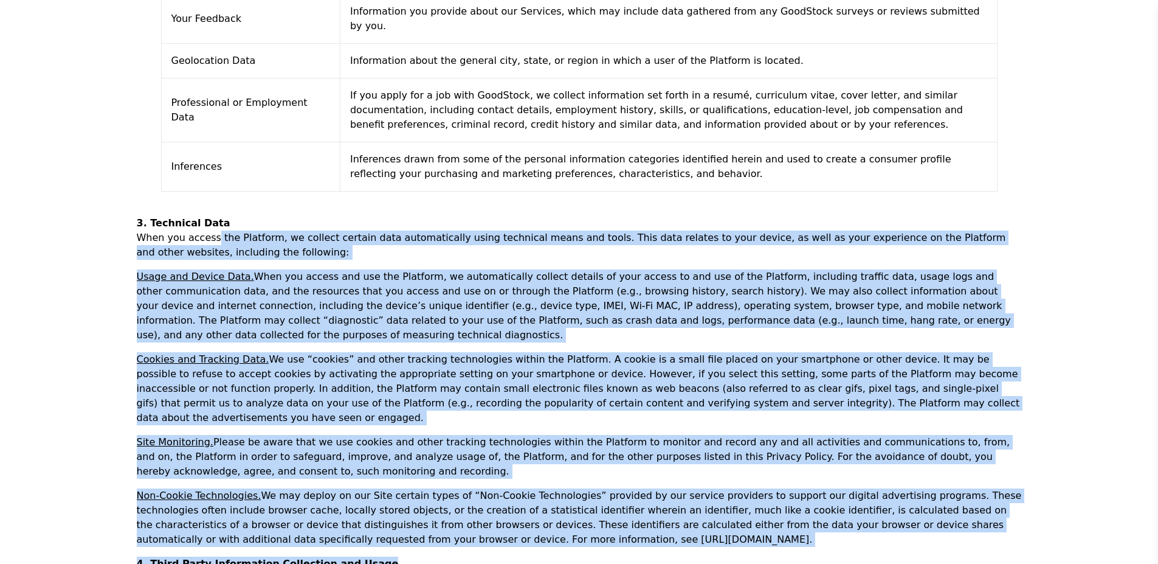
click at [567, 230] on p "When you access the Platform, we collect certain data automatically using techn…" at bounding box center [579, 244] width 885 height 29
drag, startPoint x: 428, startPoint y: 179, endPoint x: 1044, endPoint y: 471, distance: 681.7
click at [1044, 471] on div "Good Stock Analysis, Inc. Privacy Policy Last Modified: 11/29/2023 GoodStock An…" at bounding box center [580, 276] width 934 height 2438
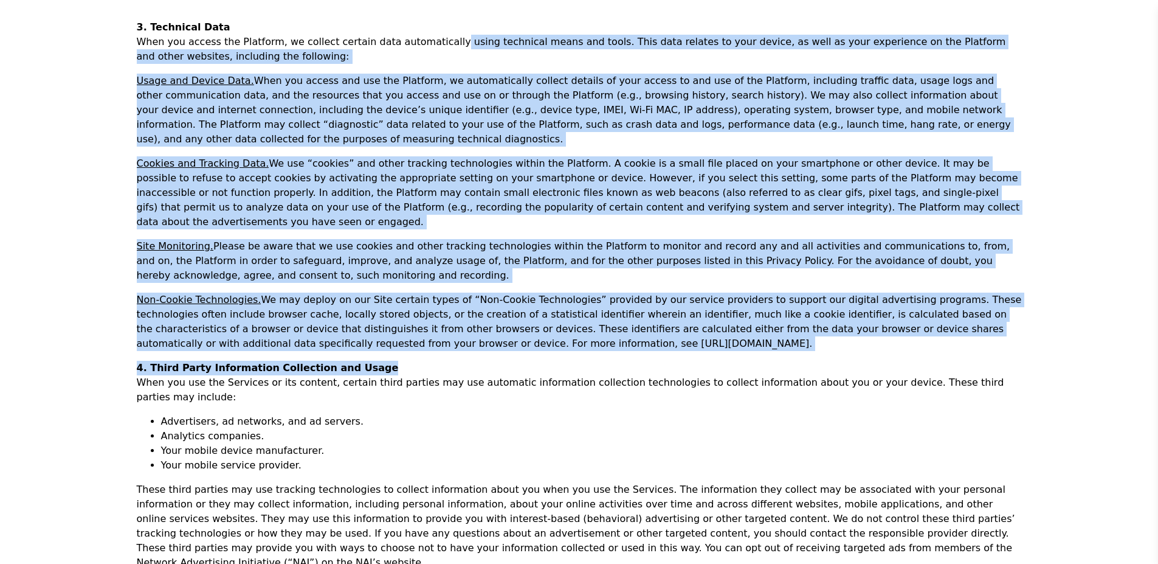
scroll to position [1277, 0]
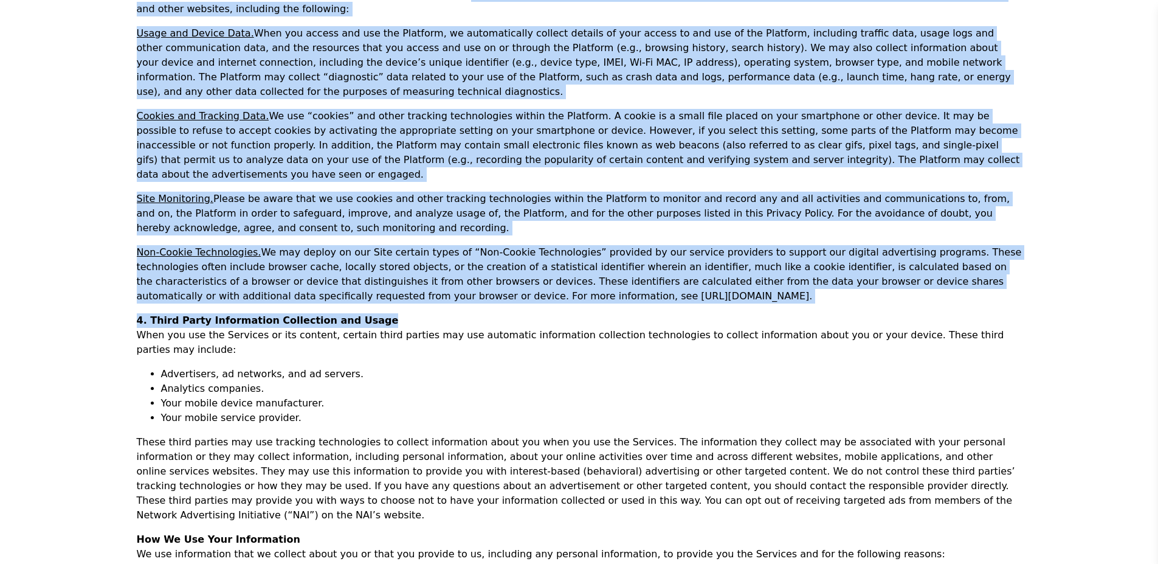
click at [102, 230] on body "Log in Sign up Home Company Analysis Pricing Real-time Quotes Get real-time quo…" at bounding box center [579, 180] width 1158 height 2914
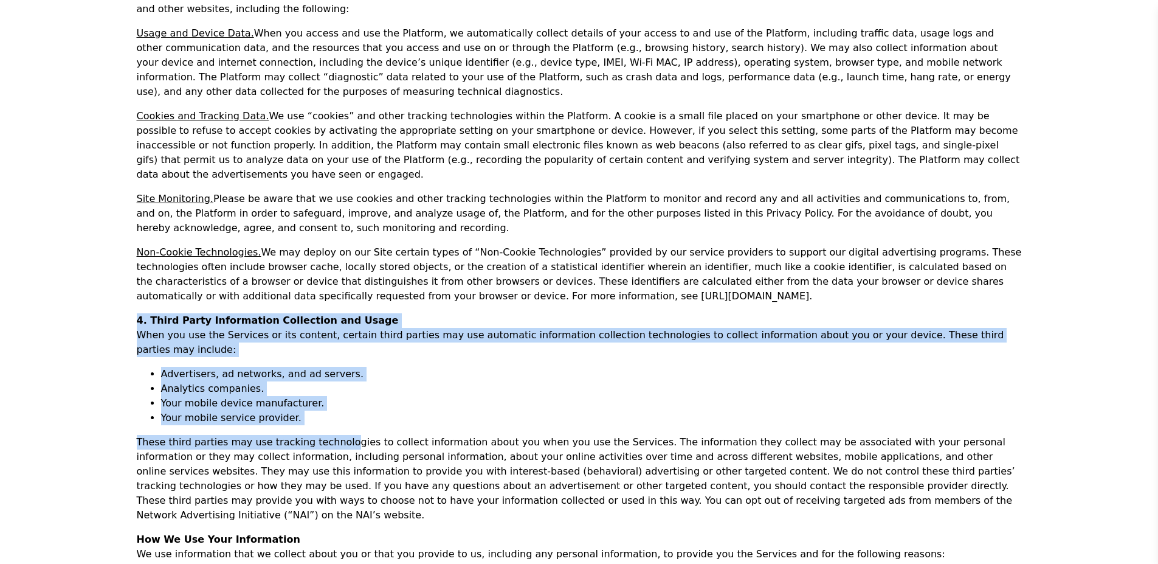
drag, startPoint x: 102, startPoint y: 226, endPoint x: 334, endPoint y: 327, distance: 252.7
click at [334, 327] on body "Log in Sign up Home Company Analysis Pricing Real-time Quotes Get real-time quo…" at bounding box center [579, 180] width 1158 height 2914
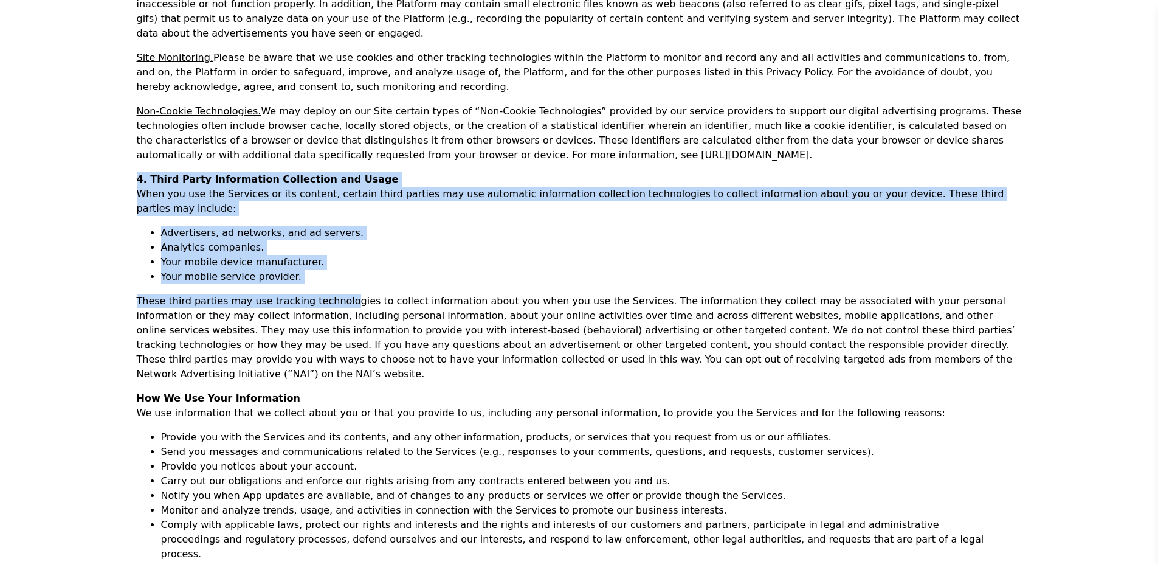
scroll to position [1520, 0]
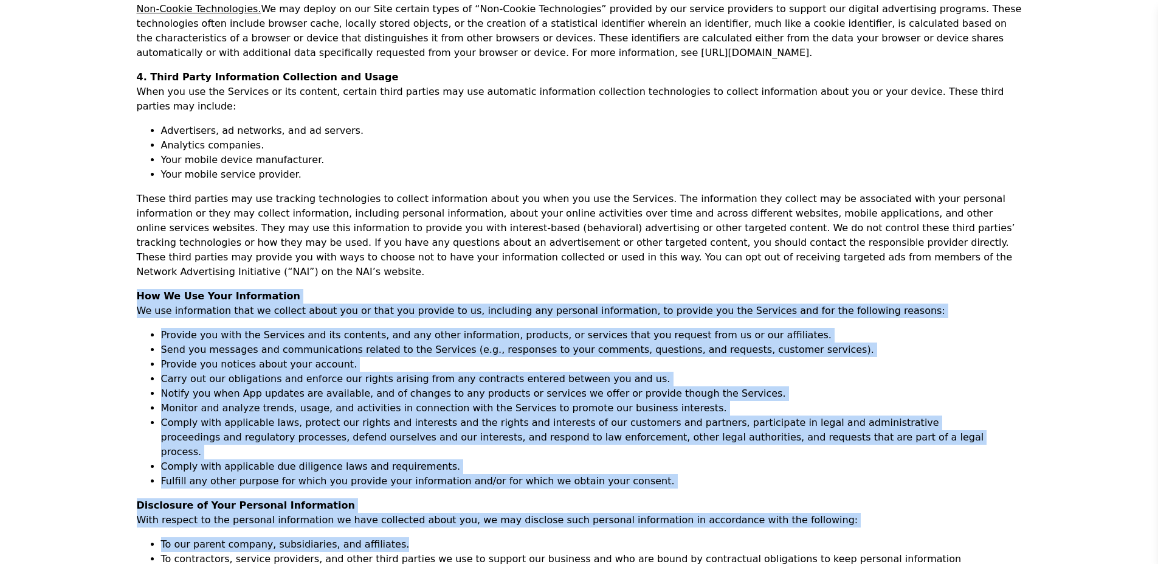
drag, startPoint x: 139, startPoint y: 177, endPoint x: 492, endPoint y: 360, distance: 397.9
click at [393, 303] on p "We use information that we collect about you or that you provide to us, includi…" at bounding box center [579, 310] width 885 height 15
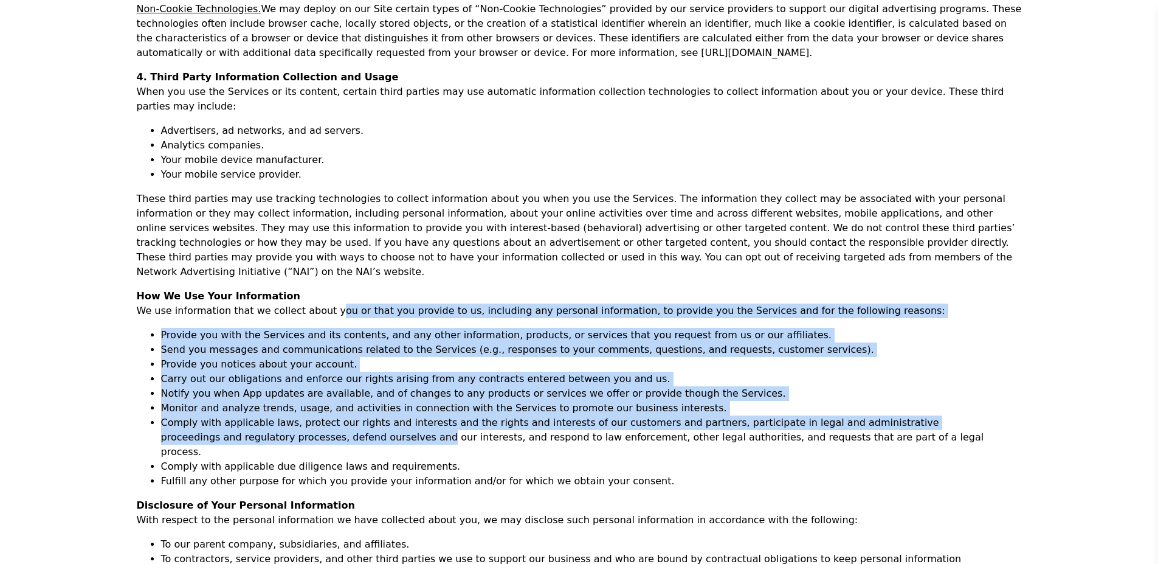
drag, startPoint x: 321, startPoint y: 189, endPoint x: 300, endPoint y: 314, distance: 126.4
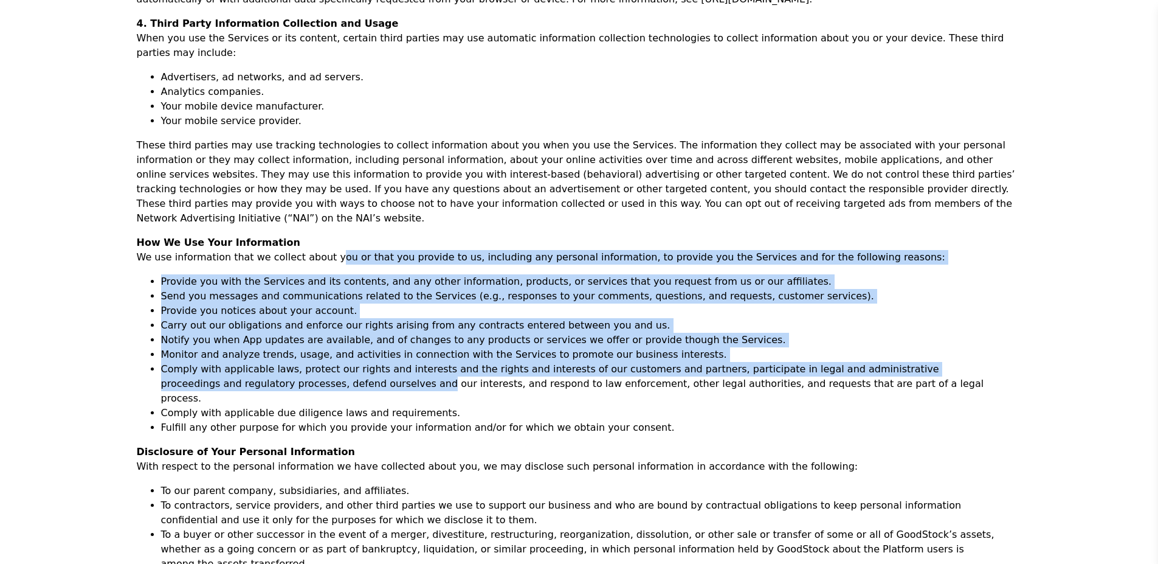
scroll to position [1642, 0]
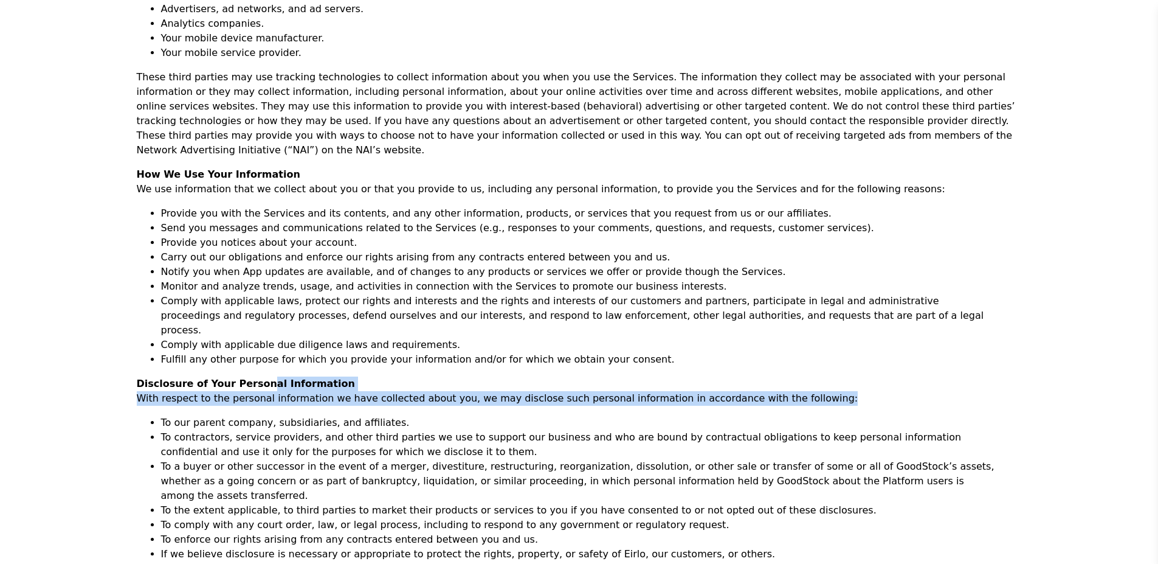
drag, startPoint x: 252, startPoint y: 258, endPoint x: 800, endPoint y: 271, distance: 548.7
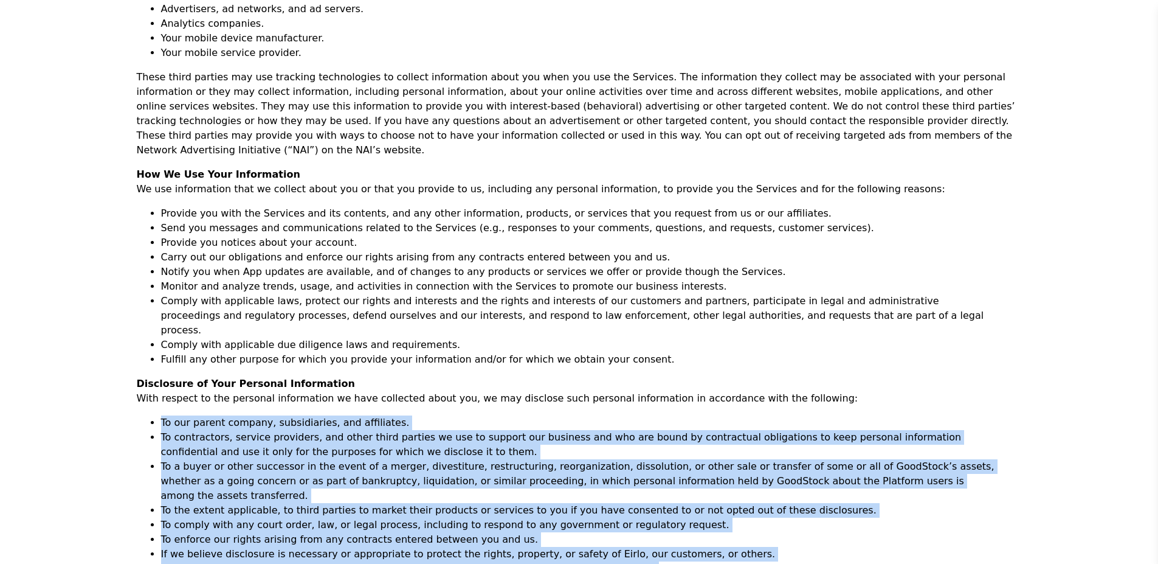
drag, startPoint x: 128, startPoint y: 291, endPoint x: 735, endPoint y: 406, distance: 617.2
click at [735, 503] on li "To the extent applicable, to third parties to market their products or services…" at bounding box center [579, 510] width 837 height 15
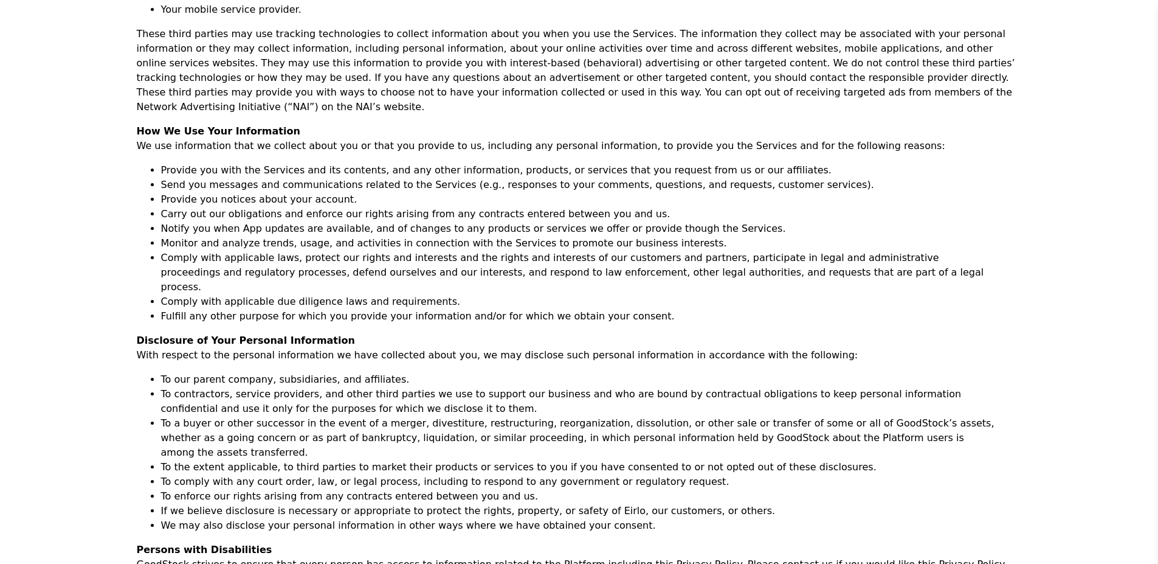
scroll to position [1764, 0]
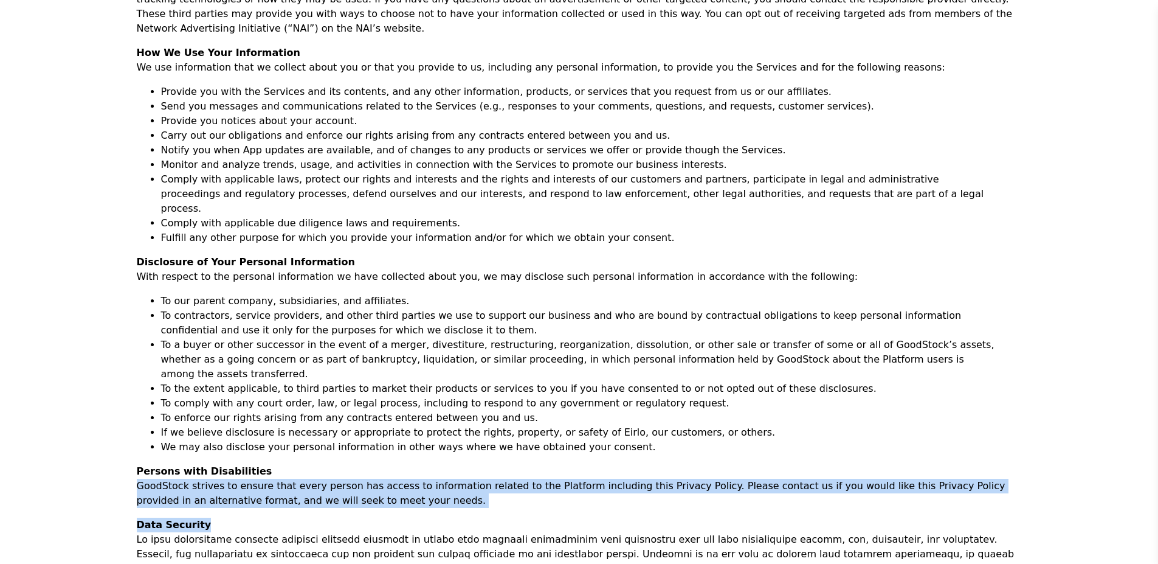
drag, startPoint x: 136, startPoint y: 336, endPoint x: 426, endPoint y: 381, distance: 294.1
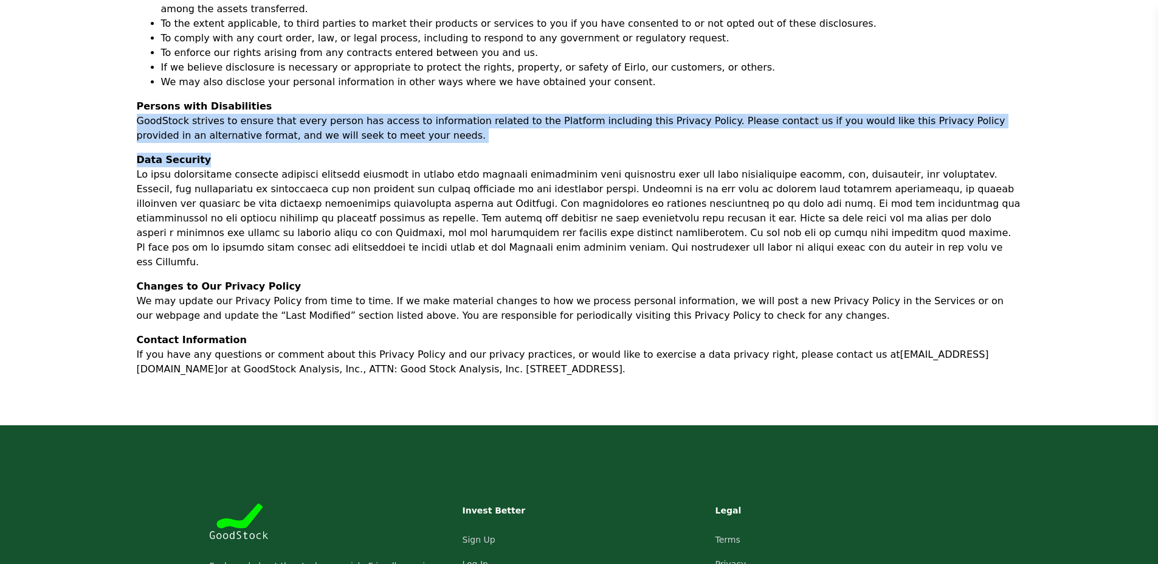
scroll to position [1824, 0]
